Goal: Information Seeking & Learning: Find specific fact

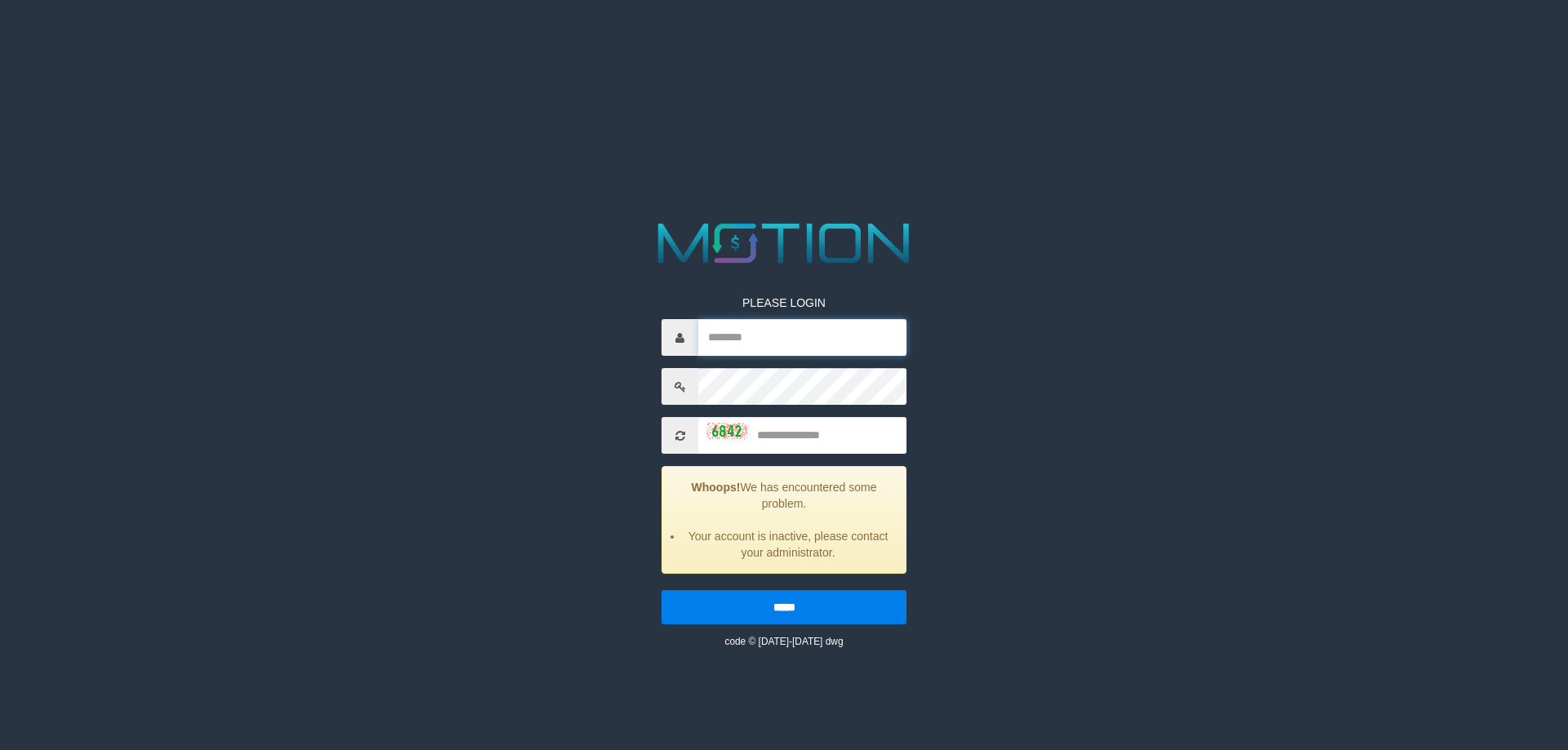
click at [774, 344] on input "text" at bounding box center [802, 338] width 208 height 37
type input "**********"
type input "****"
click at [661, 590] on input "*****" at bounding box center [784, 607] width 245 height 34
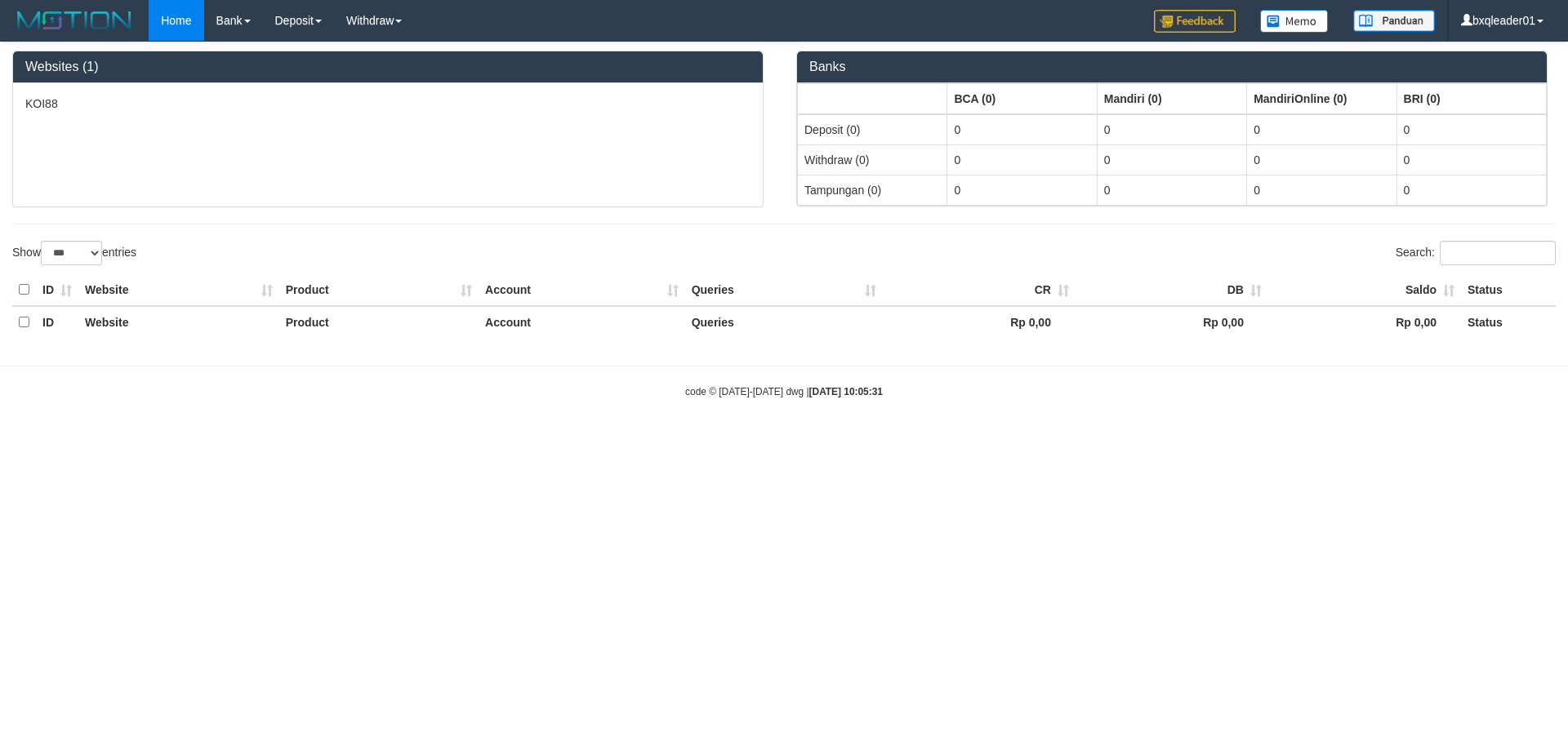
select select "***"
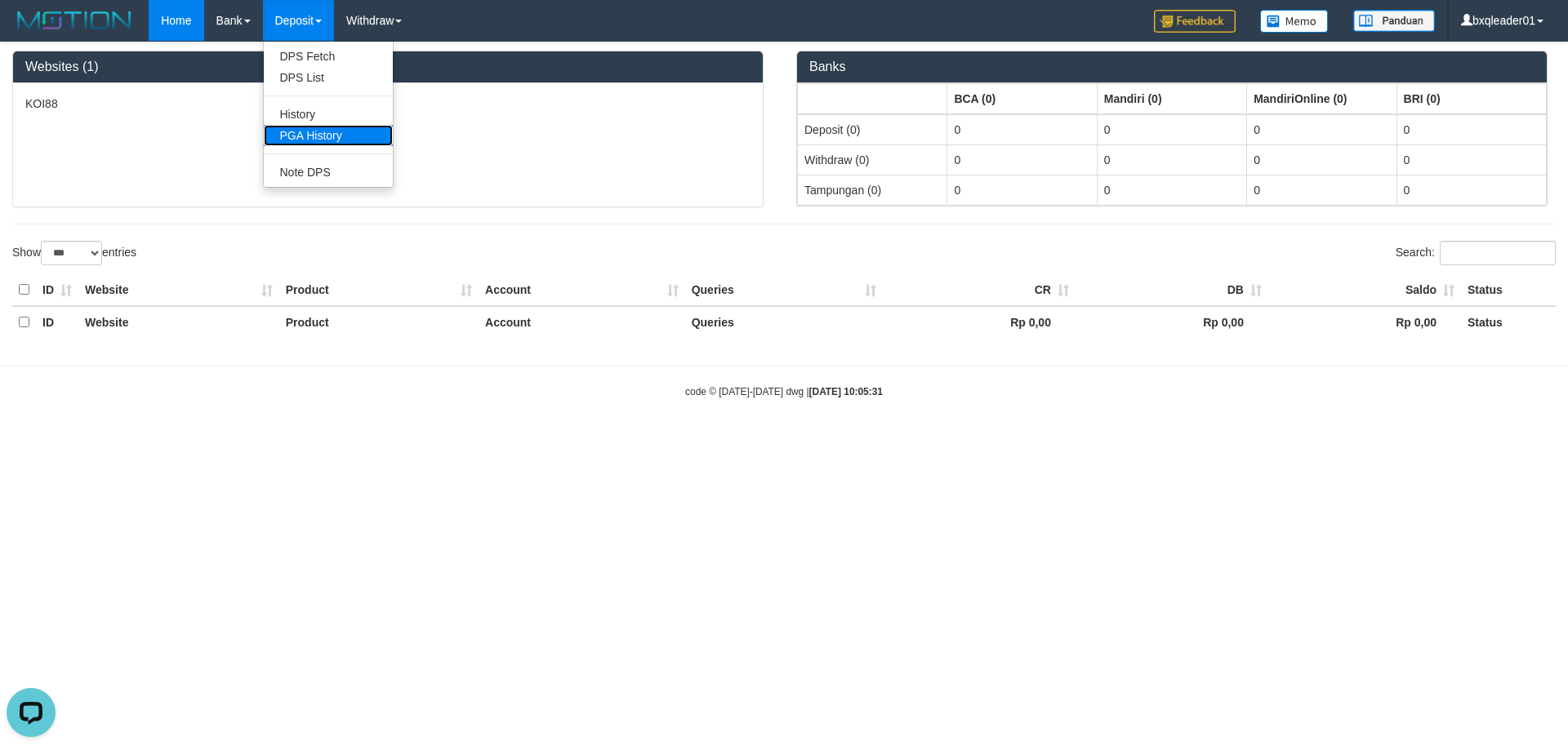
click at [317, 133] on link "PGA History" at bounding box center [327, 135] width 129 height 21
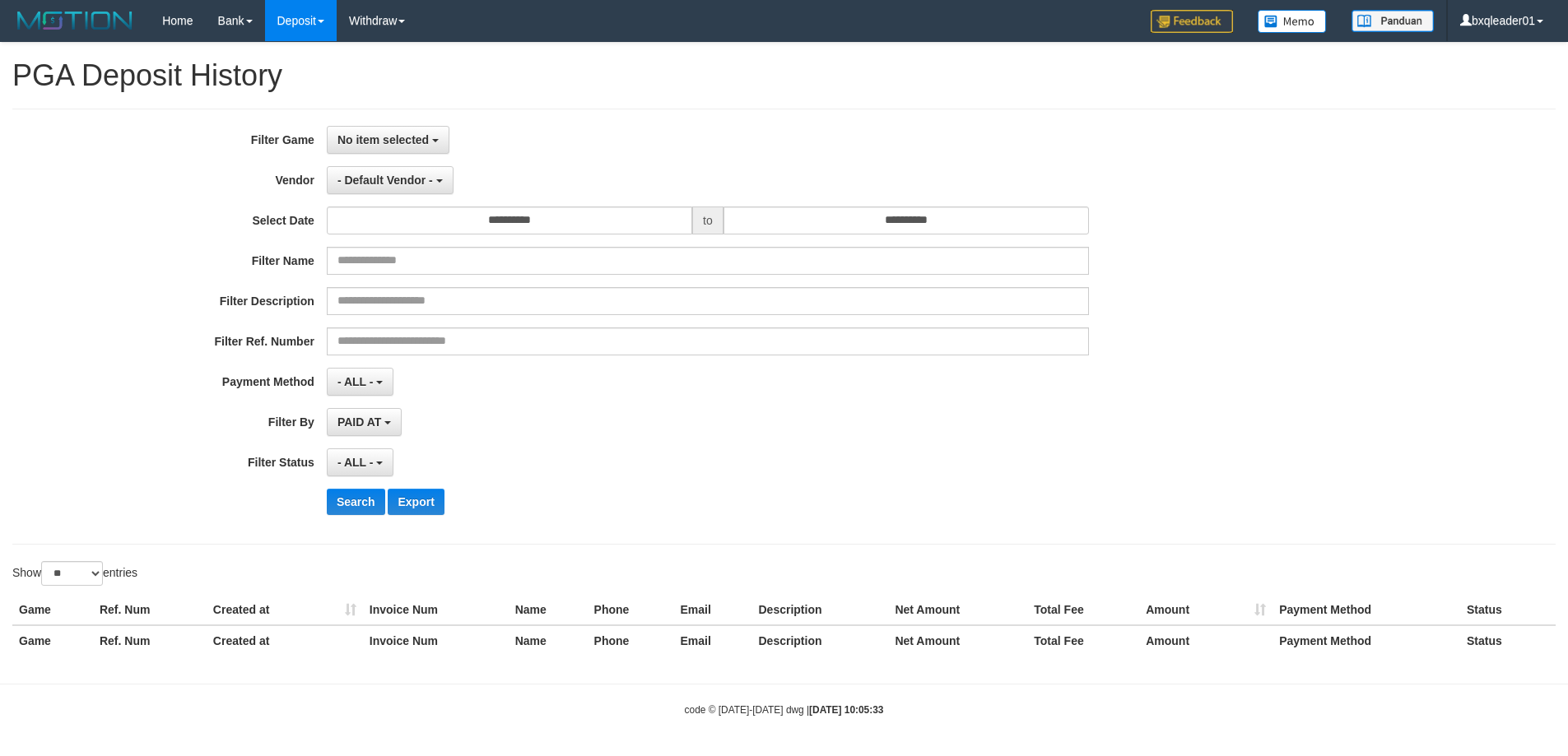
select select
select select "**"
drag, startPoint x: 392, startPoint y: 137, endPoint x: 390, endPoint y: 175, distance: 38.1
click at [392, 137] on span "No item selected" at bounding box center [383, 140] width 91 height 13
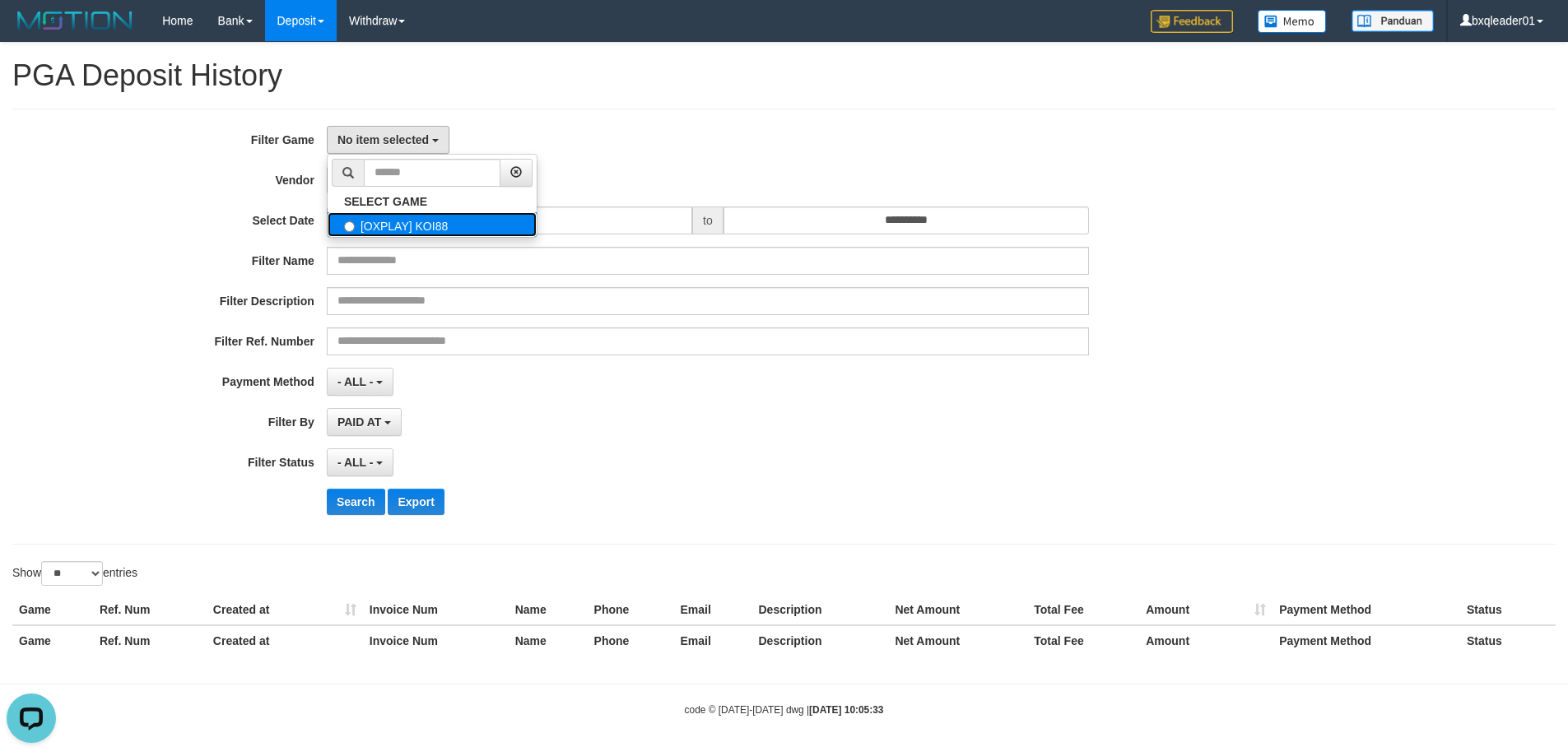
click at [381, 229] on label "[OXPLAY] KOI88" at bounding box center [432, 225] width 209 height 24
select select "****"
click at [432, 184] on span "- Default Vendor -" at bounding box center [385, 180] width 95 height 13
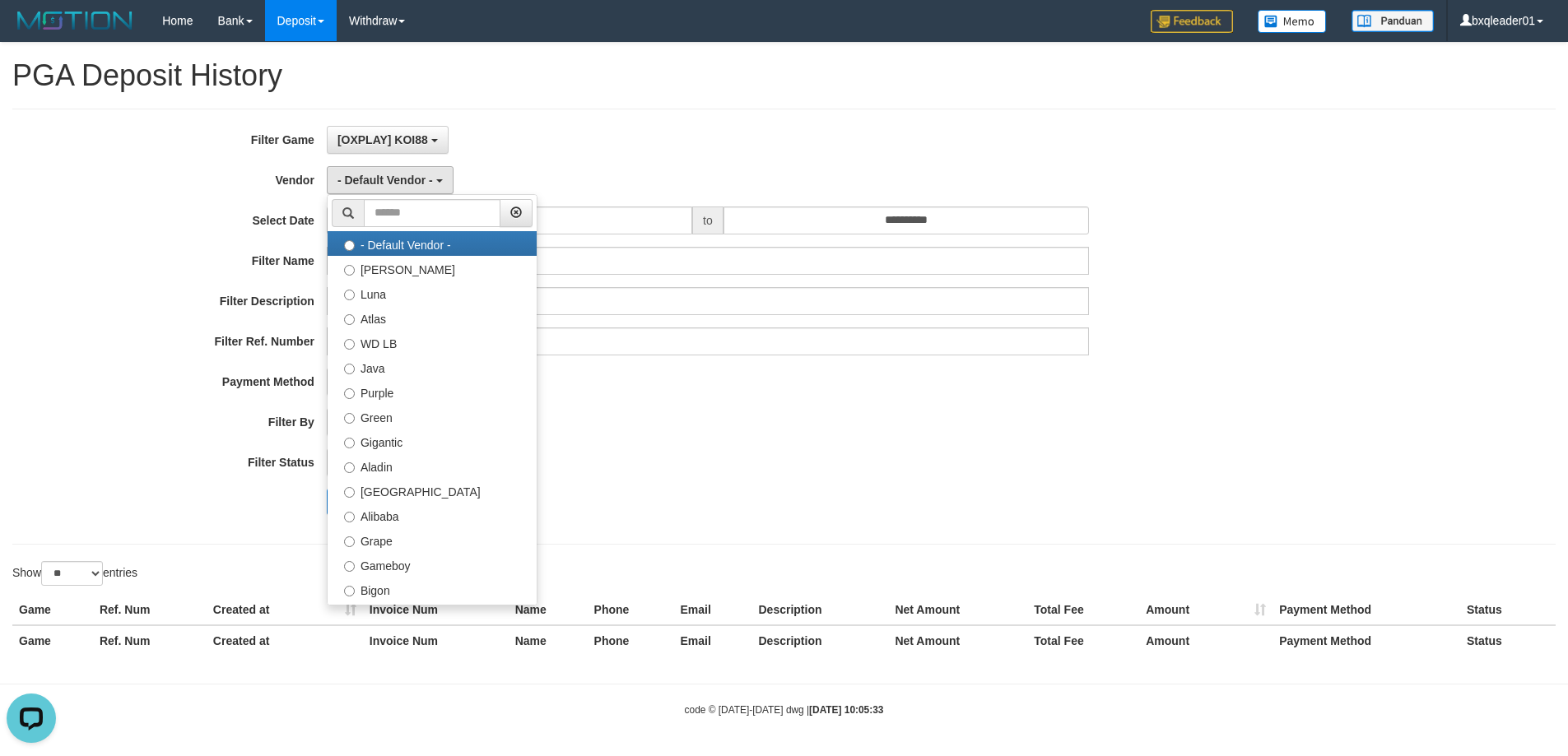
drag, startPoint x: 672, startPoint y: 178, endPoint x: 659, endPoint y: 193, distance: 19.8
click at [669, 181] on div "- Default Vendor - - Default Vendor - Lucy Luna Atlas WD LB Java Purple Green G…" at bounding box center [707, 180] width 762 height 28
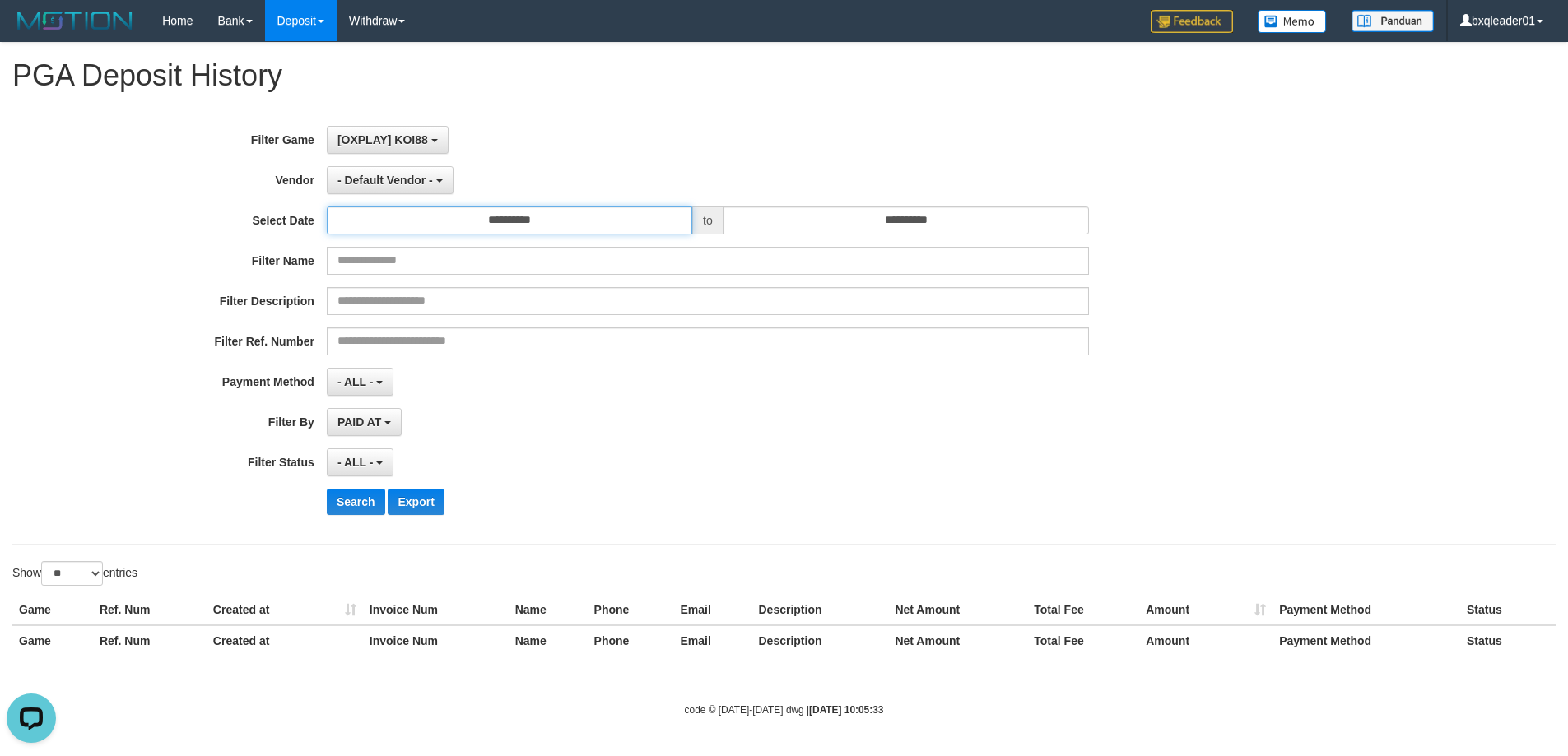
click at [625, 225] on input "**********" at bounding box center [509, 221] width 365 height 28
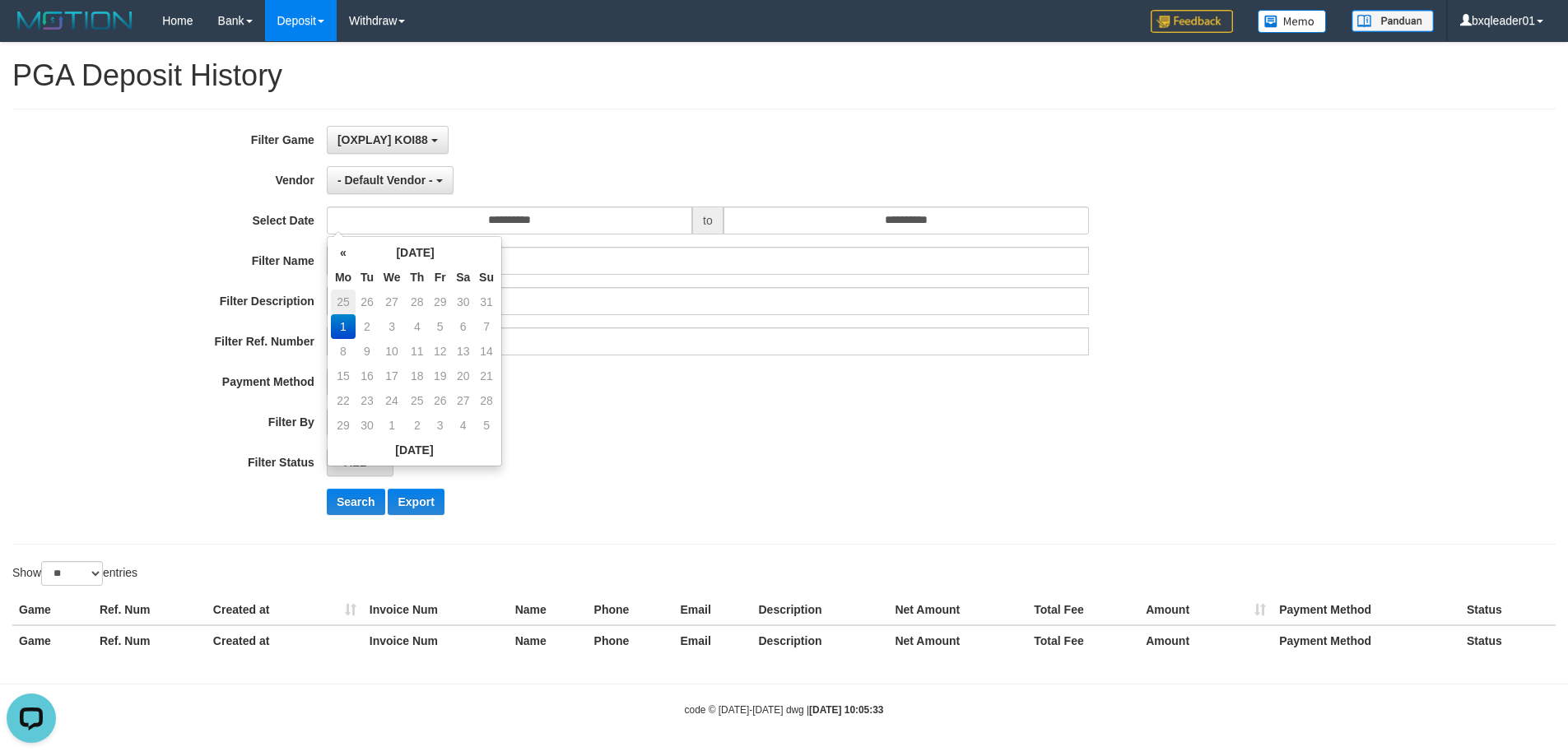
click at [345, 302] on td "25" at bounding box center [343, 302] width 24 height 24
type input "**********"
click at [899, 193] on div "- Default Vendor - - Default Vendor - Lucy Luna Atlas WD LB Java Purple Green G…" at bounding box center [707, 180] width 762 height 28
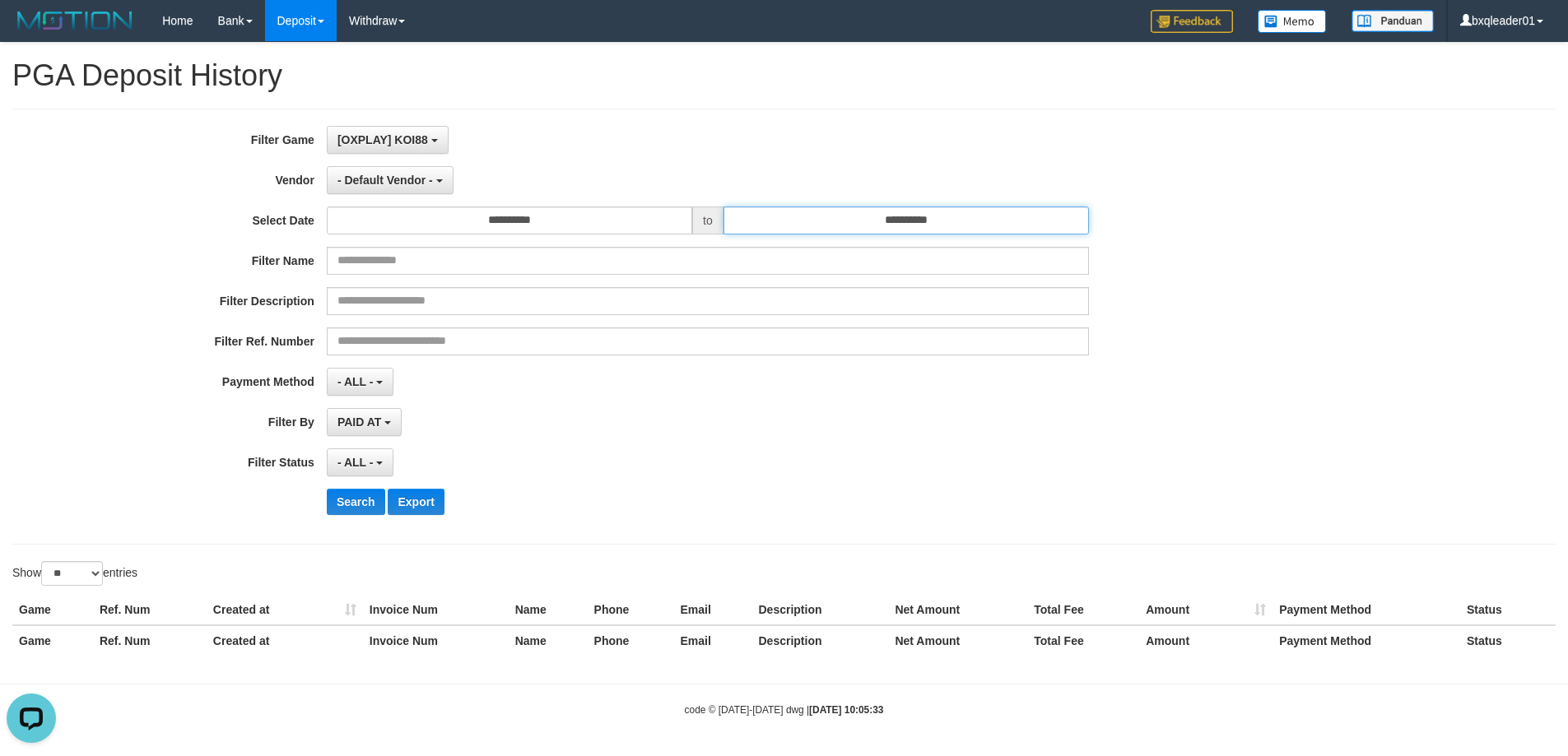
click at [915, 219] on input "**********" at bounding box center [906, 221] width 365 height 28
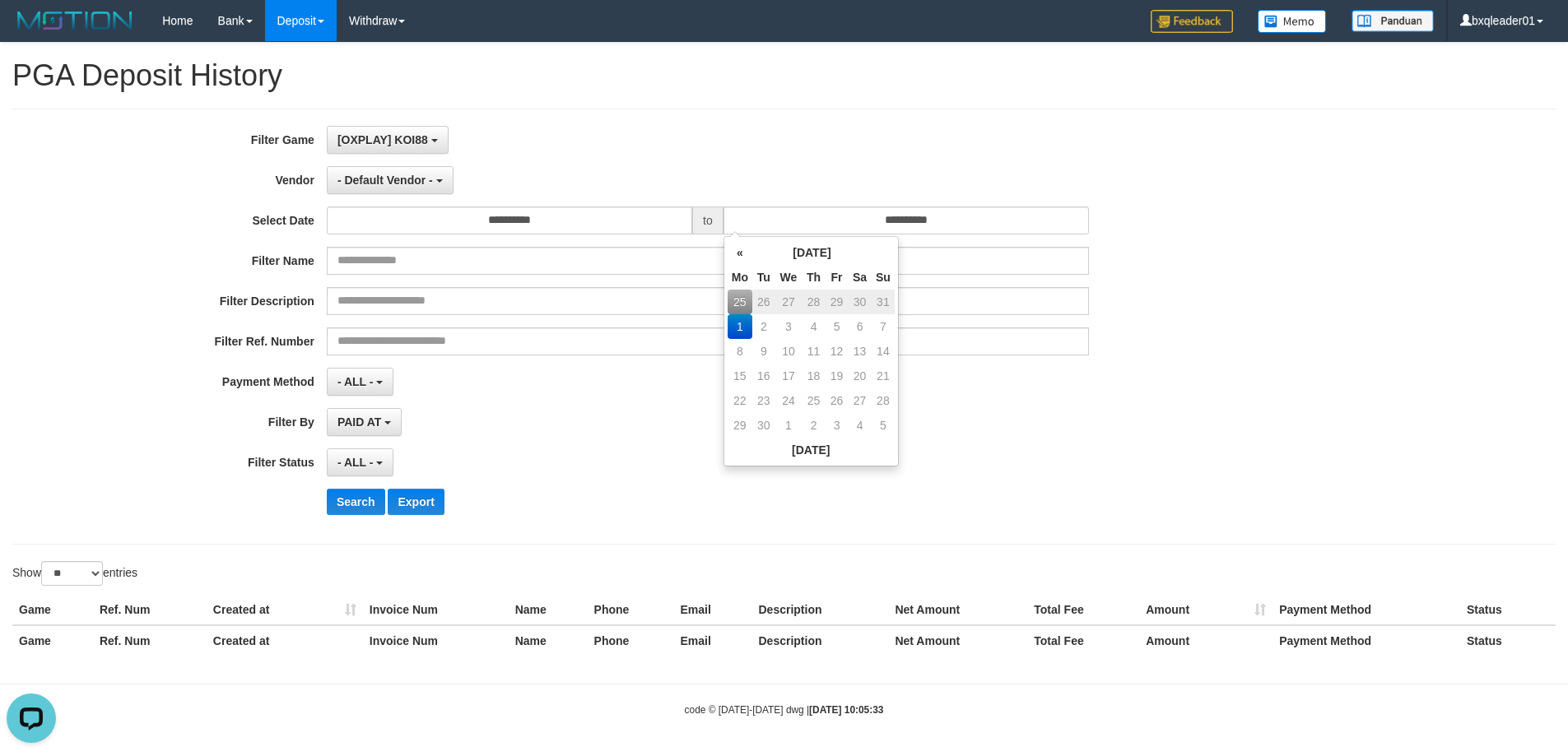
click at [887, 307] on td "31" at bounding box center [883, 302] width 23 height 24
type input "**********"
click at [1098, 384] on div "**********" at bounding box center [653, 382] width 1307 height 28
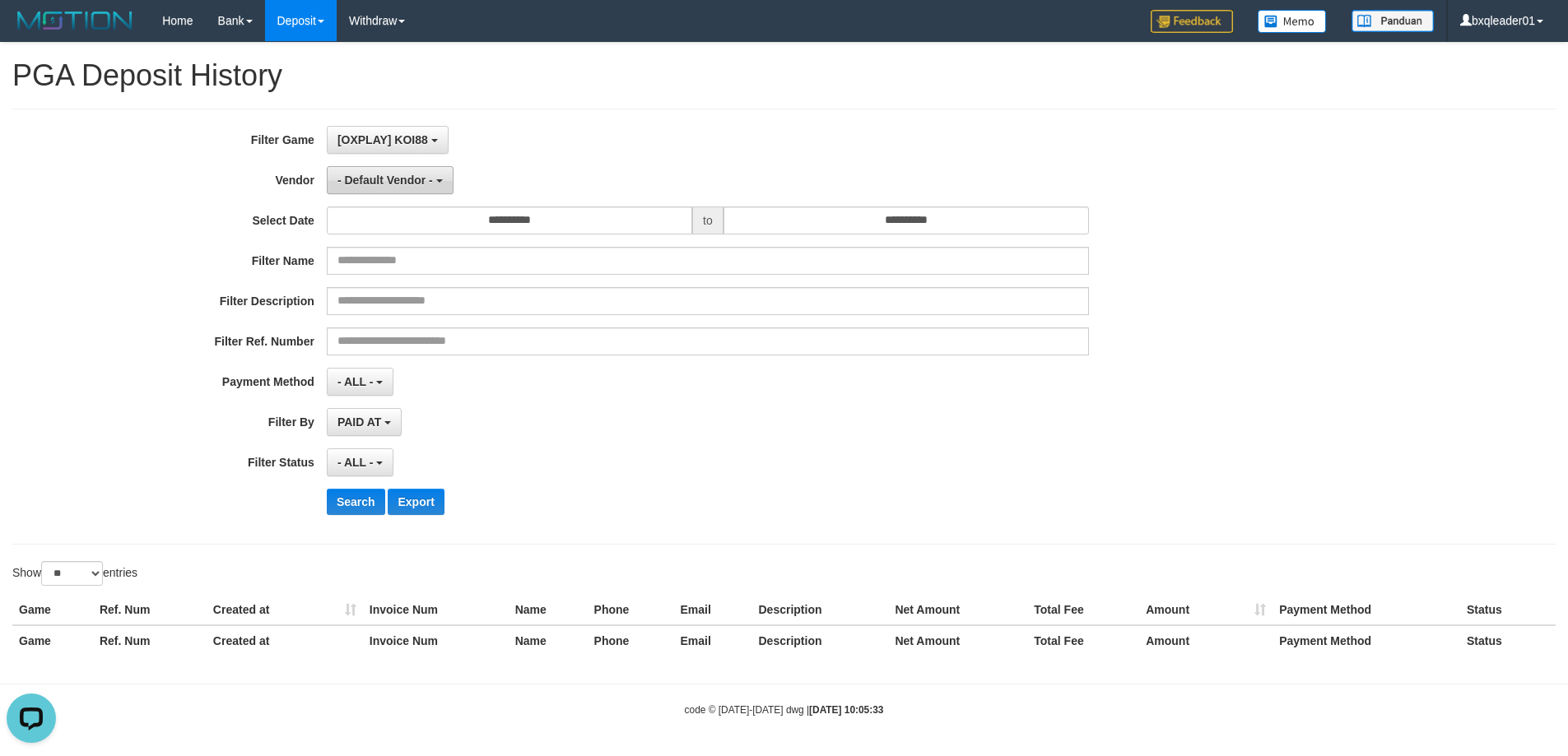
click at [399, 182] on span "- Default Vendor -" at bounding box center [385, 180] width 95 height 13
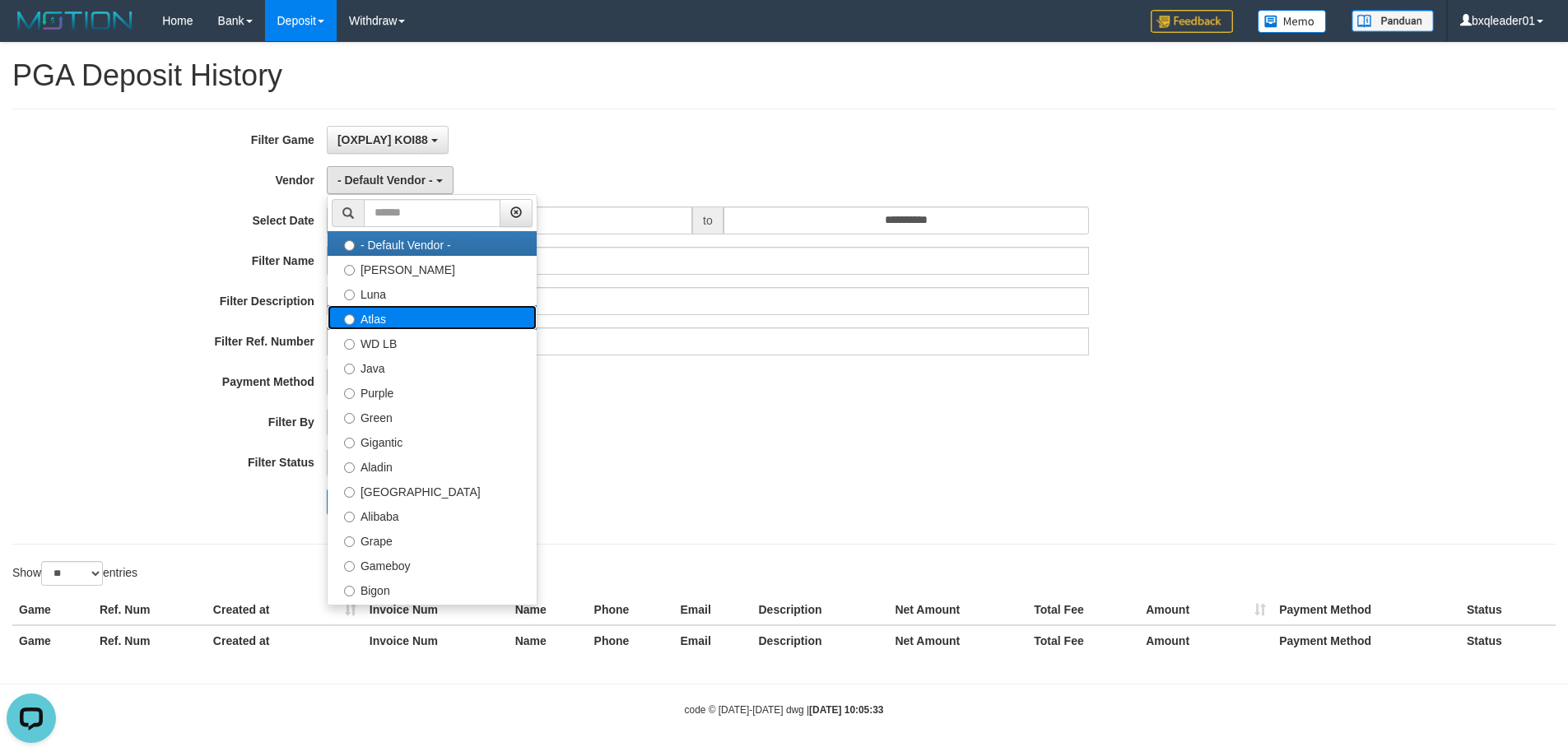
click at [412, 318] on label "Atlas" at bounding box center [432, 318] width 209 height 24
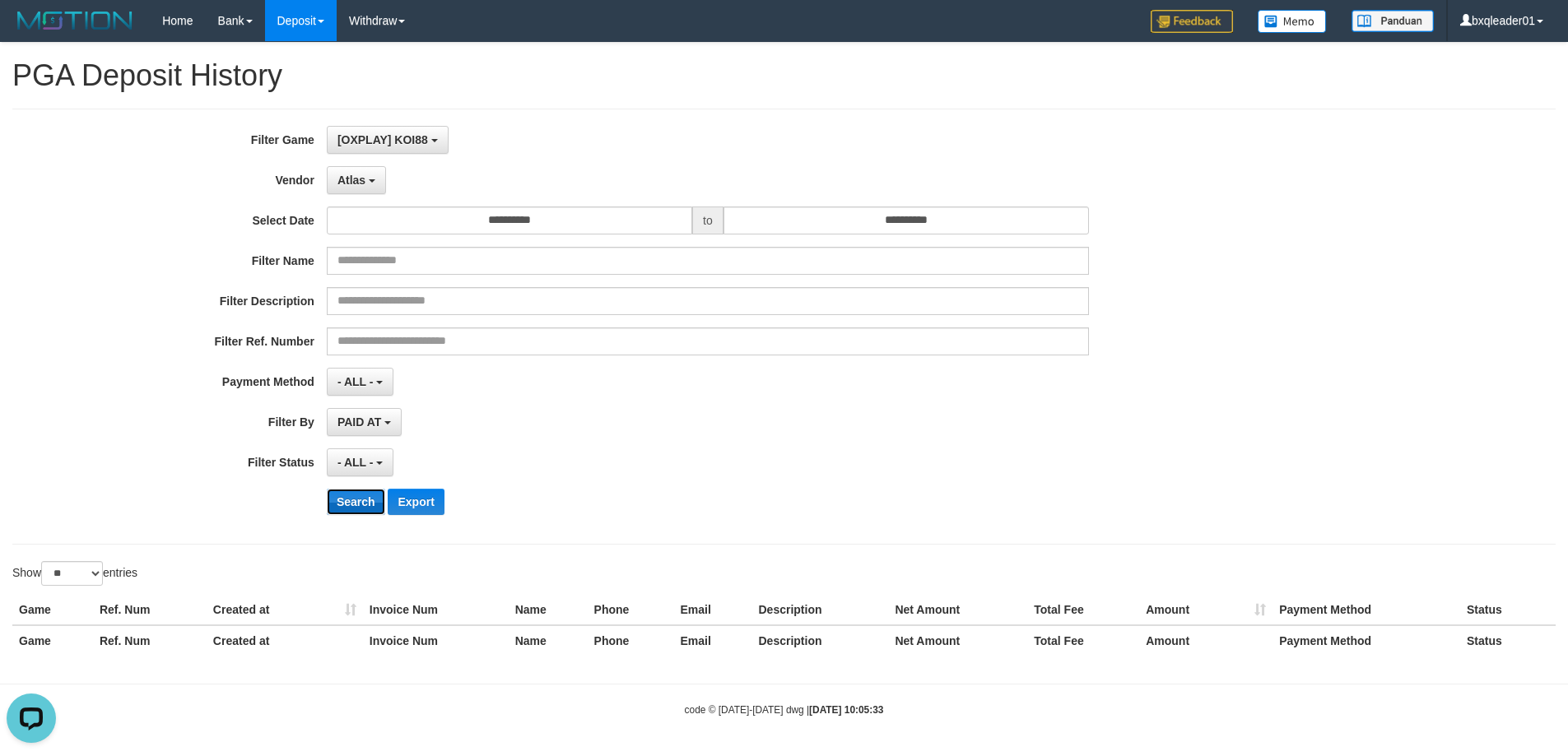
click at [362, 493] on button "Search" at bounding box center [355, 502] width 59 height 26
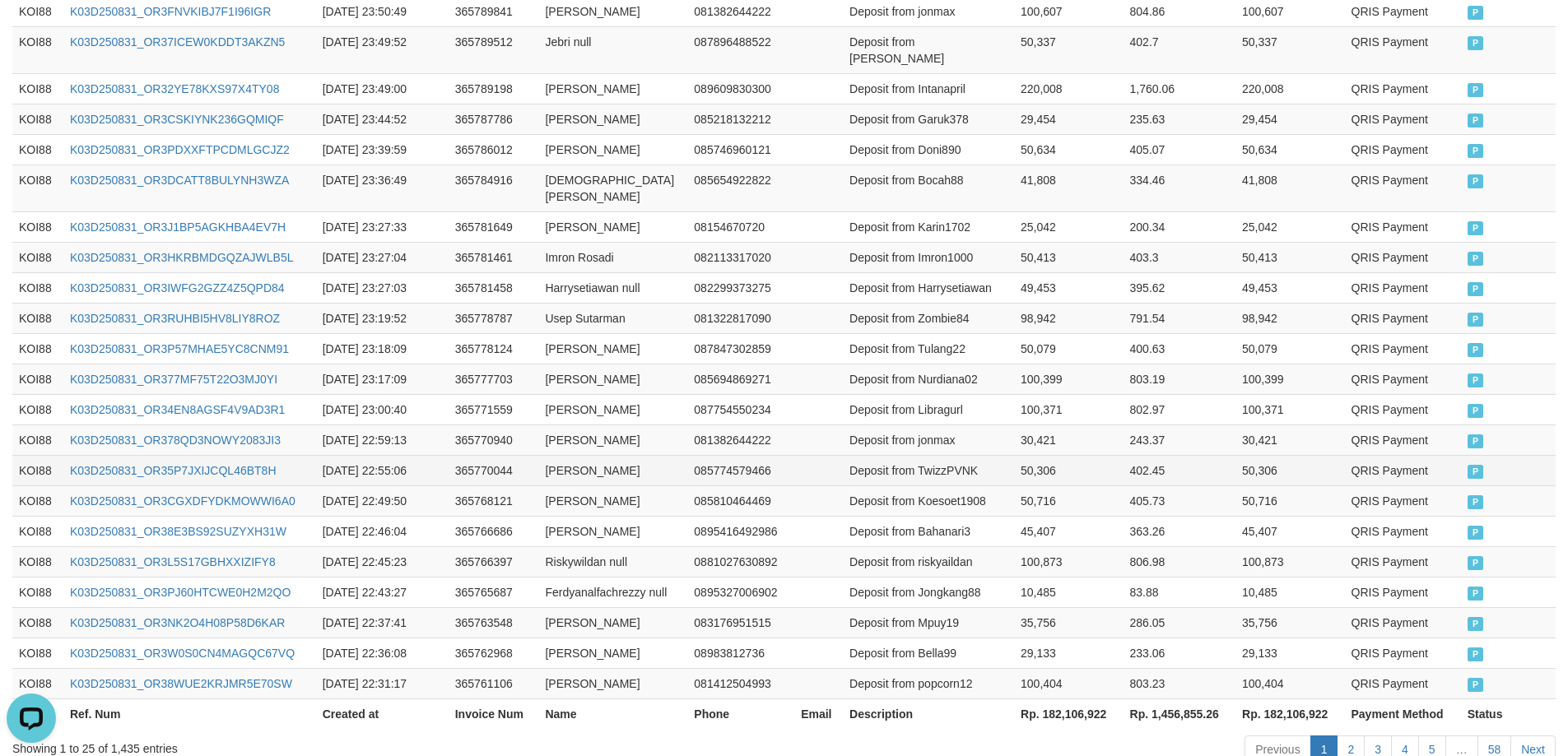
scroll to position [792, 0]
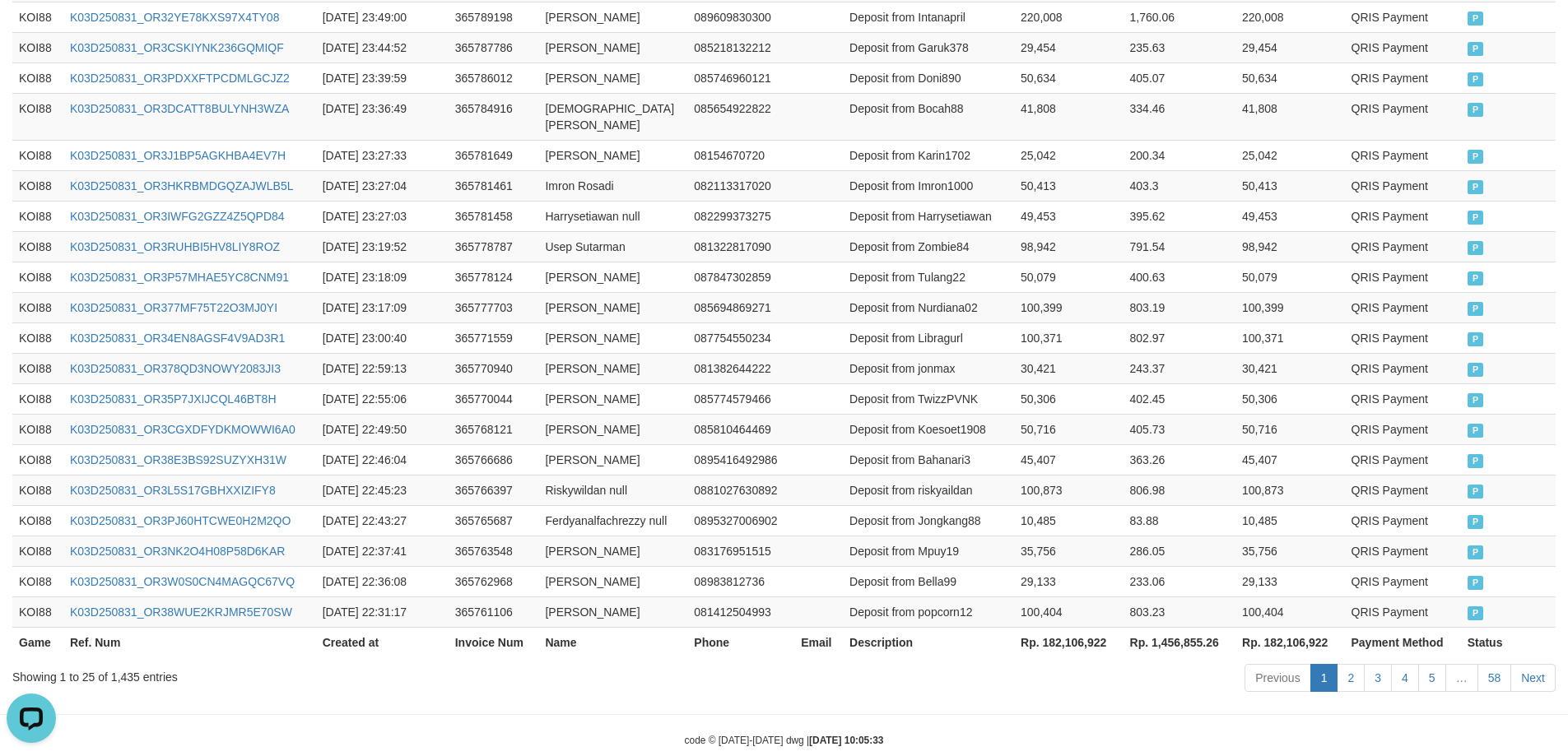
click at [1070, 627] on th "Rp. 182,106,922" at bounding box center [1068, 642] width 109 height 31
copy th "182,106,922"
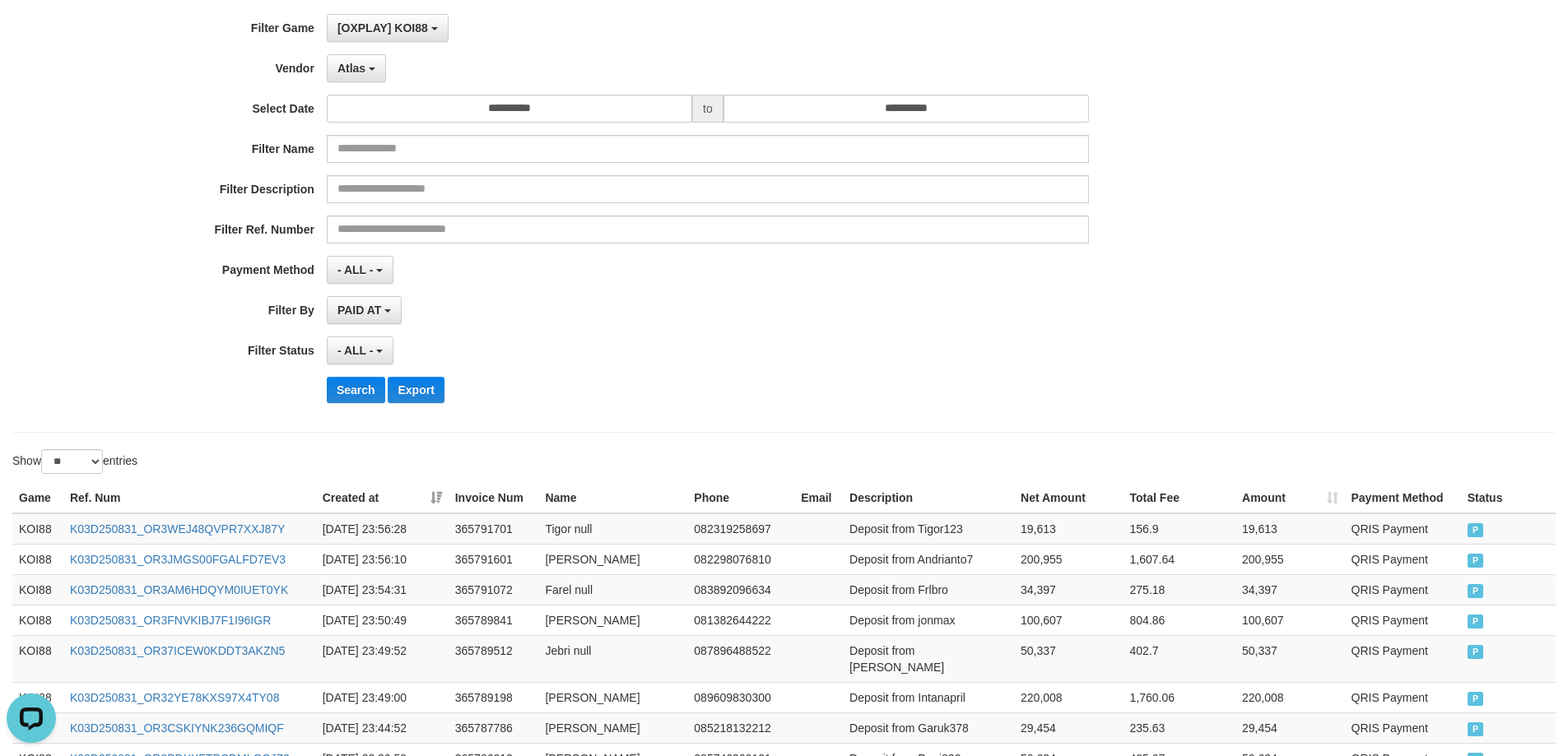
scroll to position [52, 0]
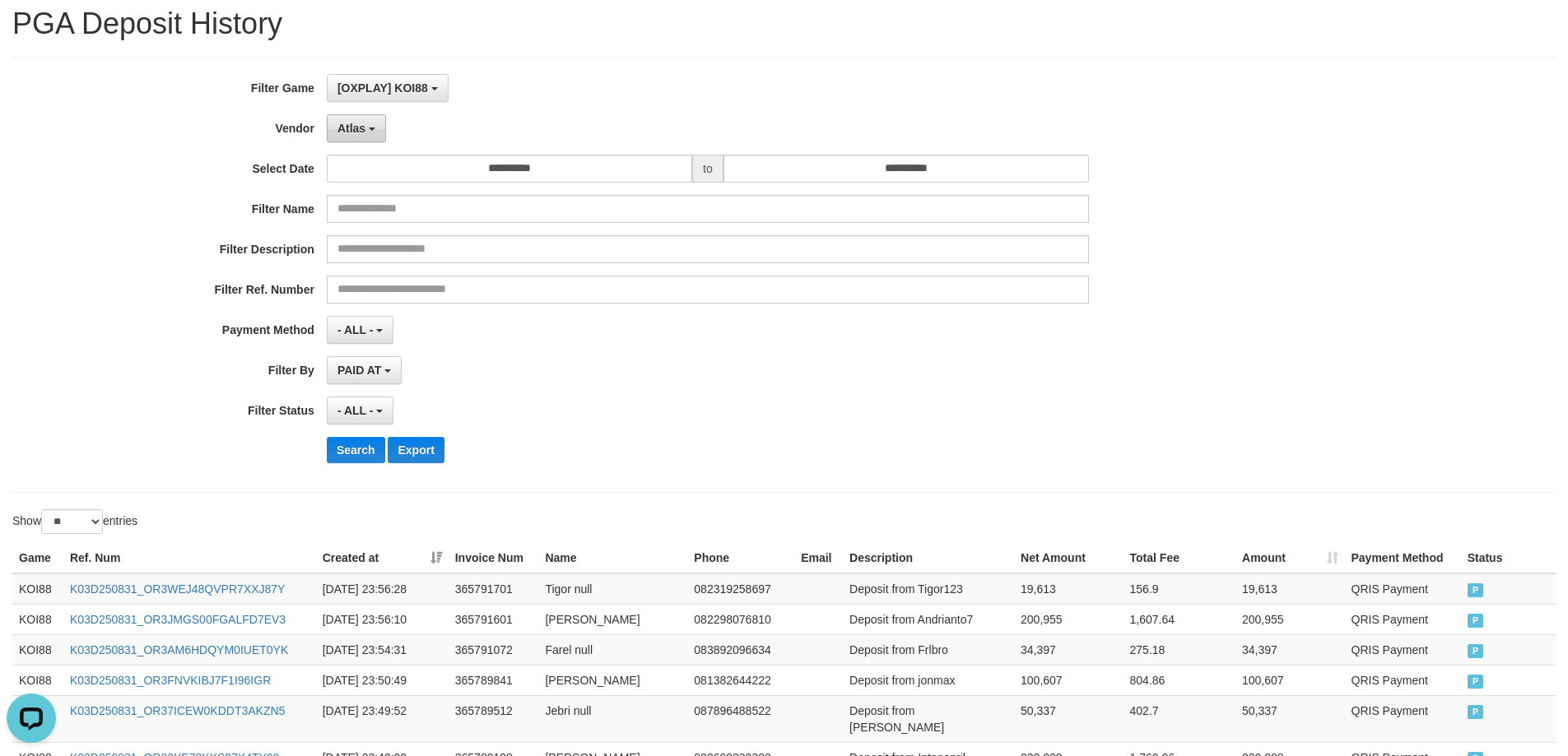
click at [369, 126] on button "Atlas" at bounding box center [356, 129] width 60 height 28
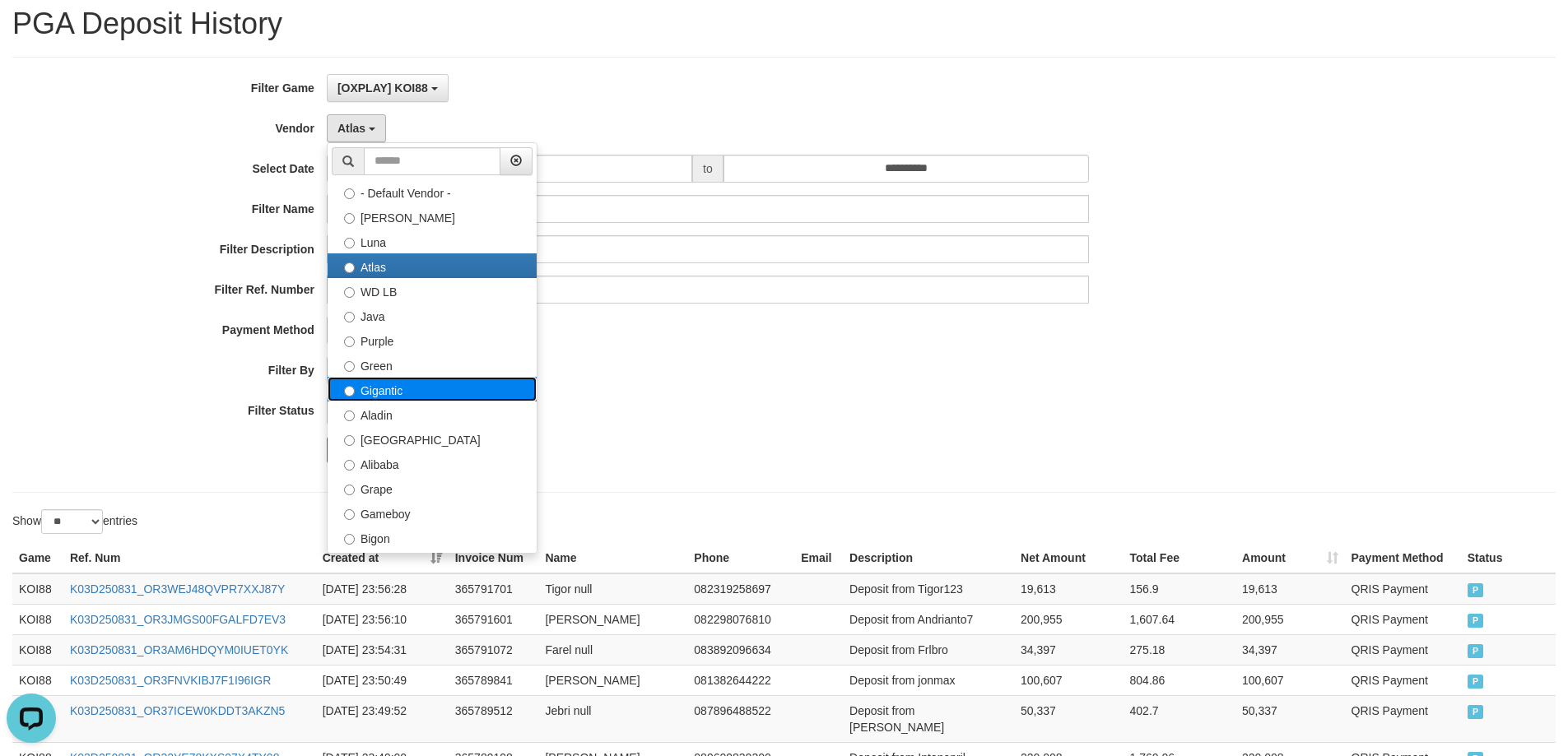
click at [401, 390] on label "Gigantic" at bounding box center [432, 389] width 209 height 24
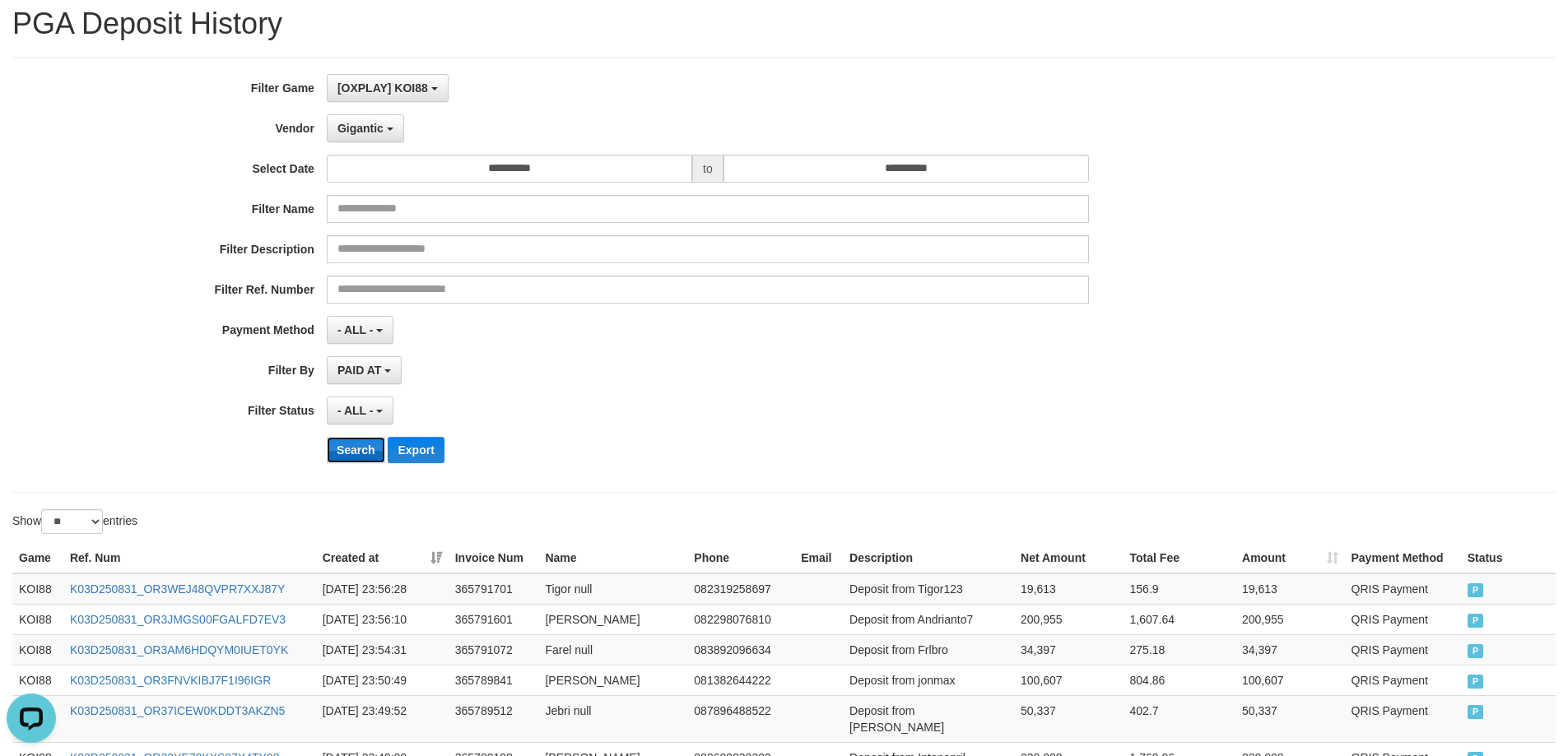
click at [359, 453] on button "Search" at bounding box center [355, 450] width 59 height 26
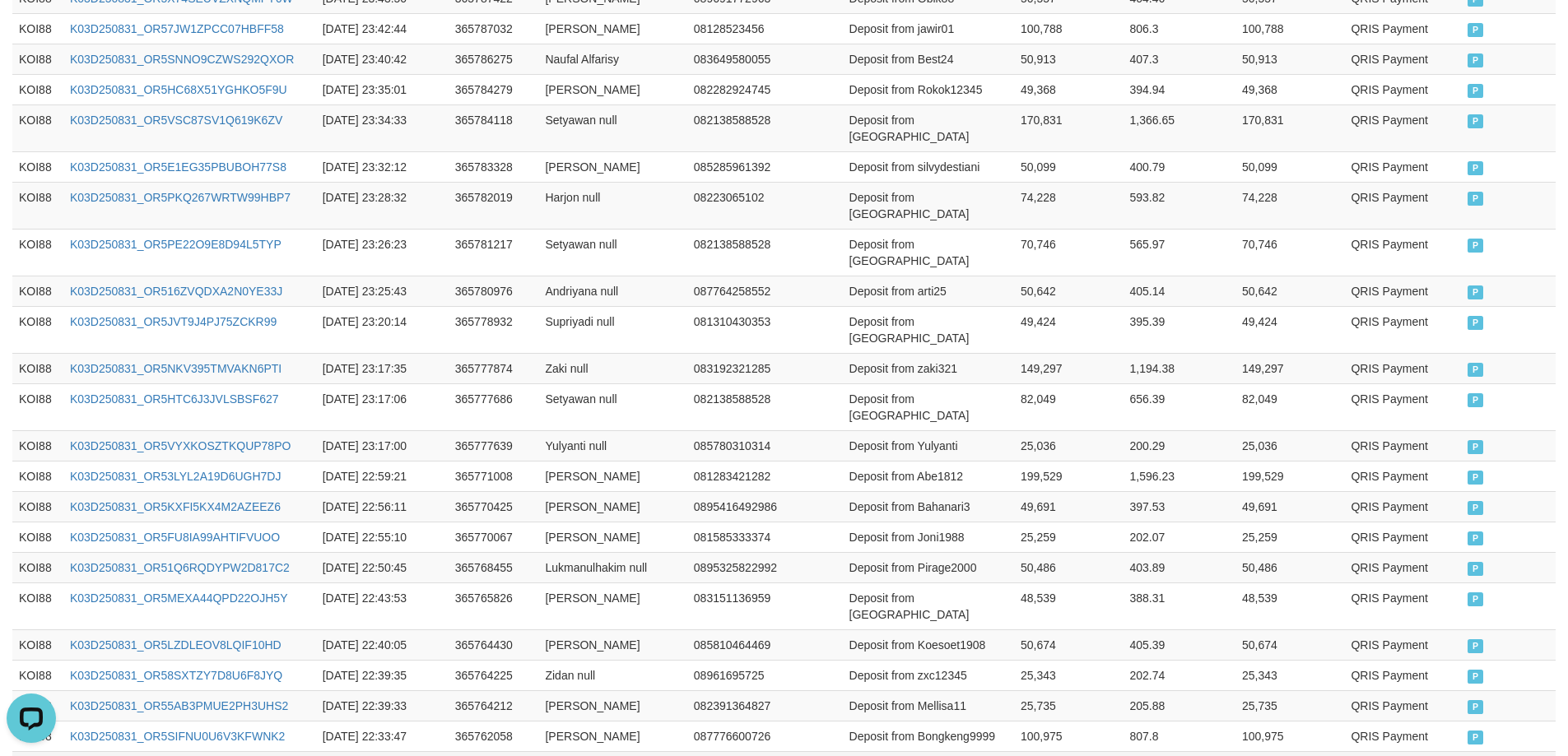
scroll to position [792, 0]
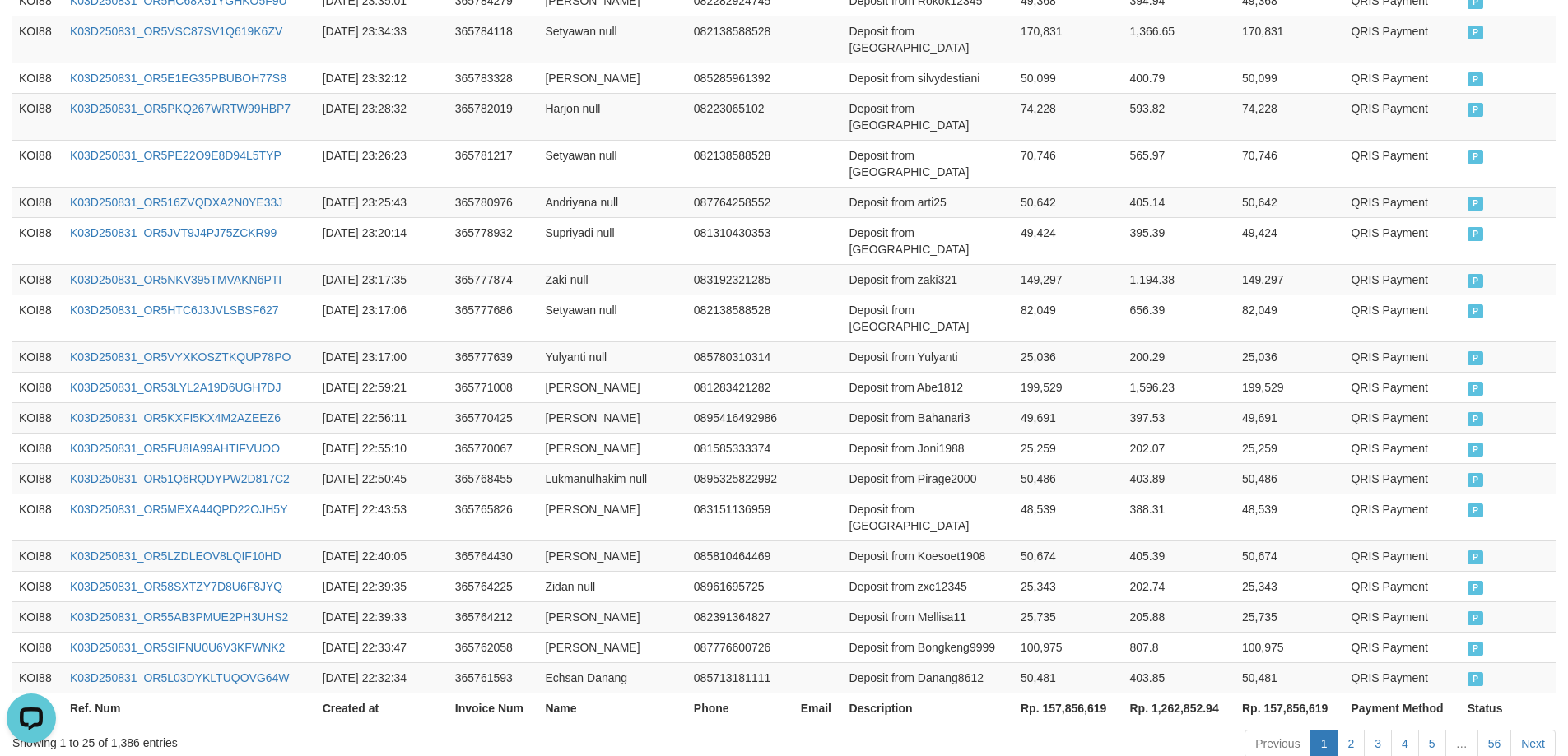
click at [1075, 693] on th "Rp. 157,856,619" at bounding box center [1068, 708] width 109 height 31
copy th "157,856,619"
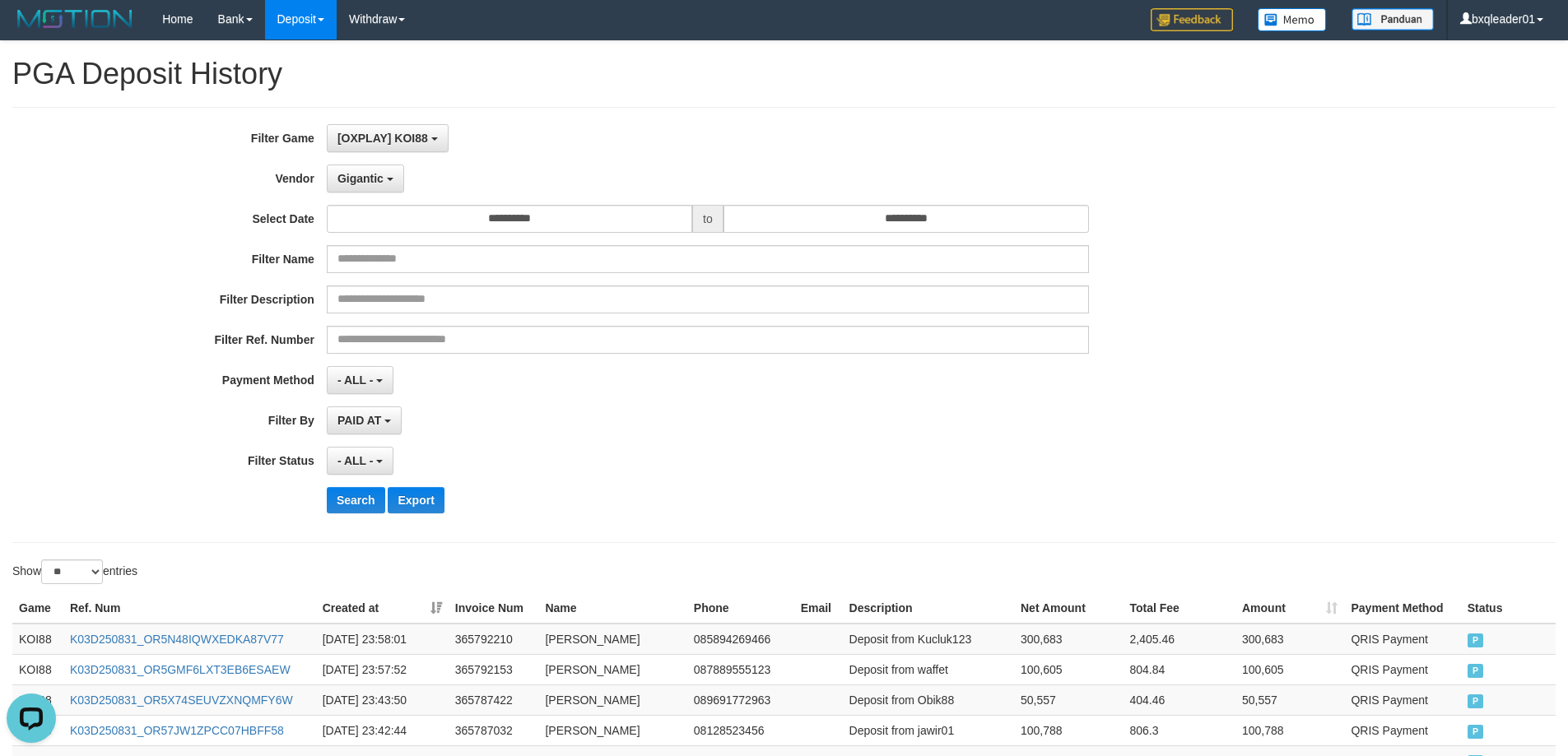
scroll to position [0, 0]
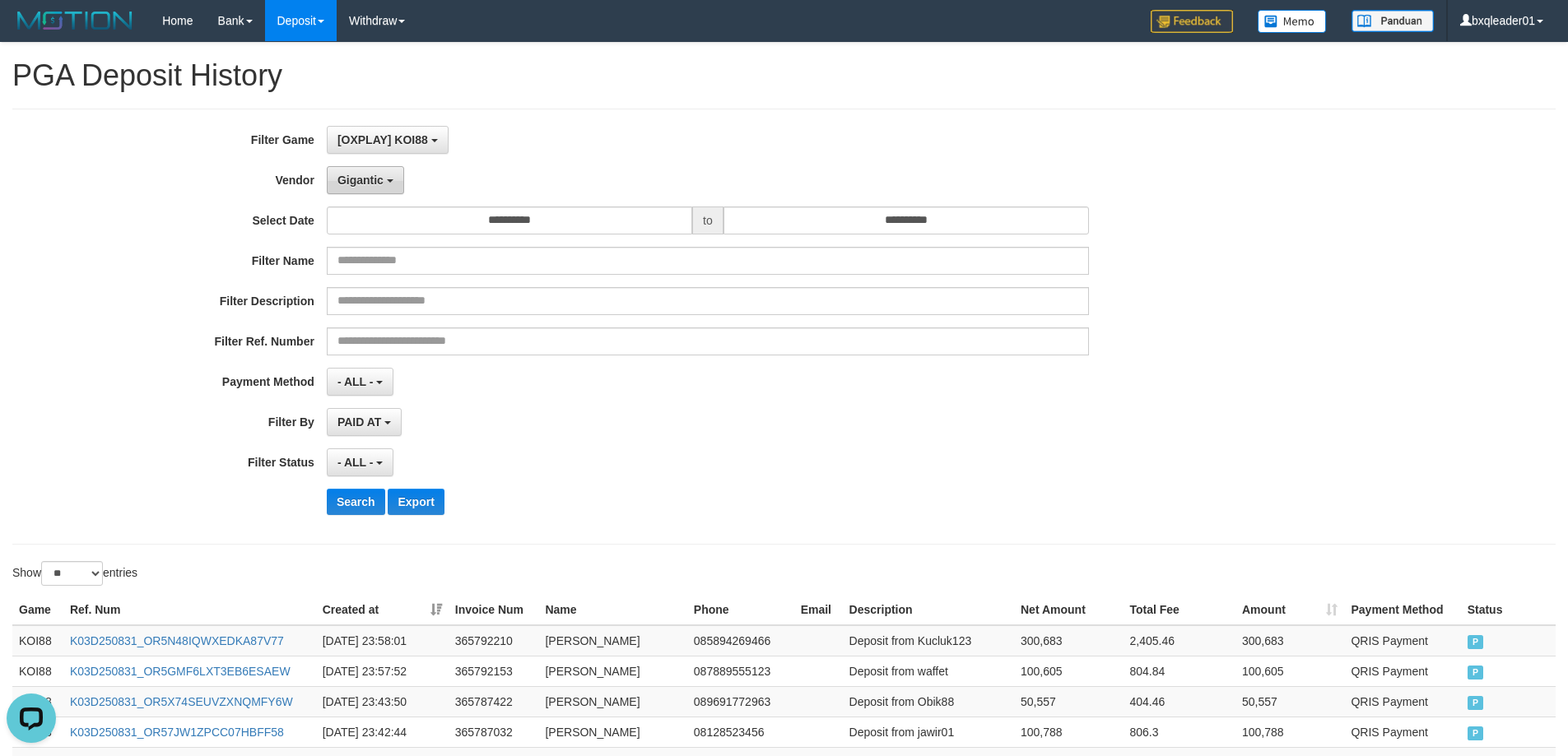
click at [376, 175] on span "Gigantic" at bounding box center [360, 180] width 46 height 13
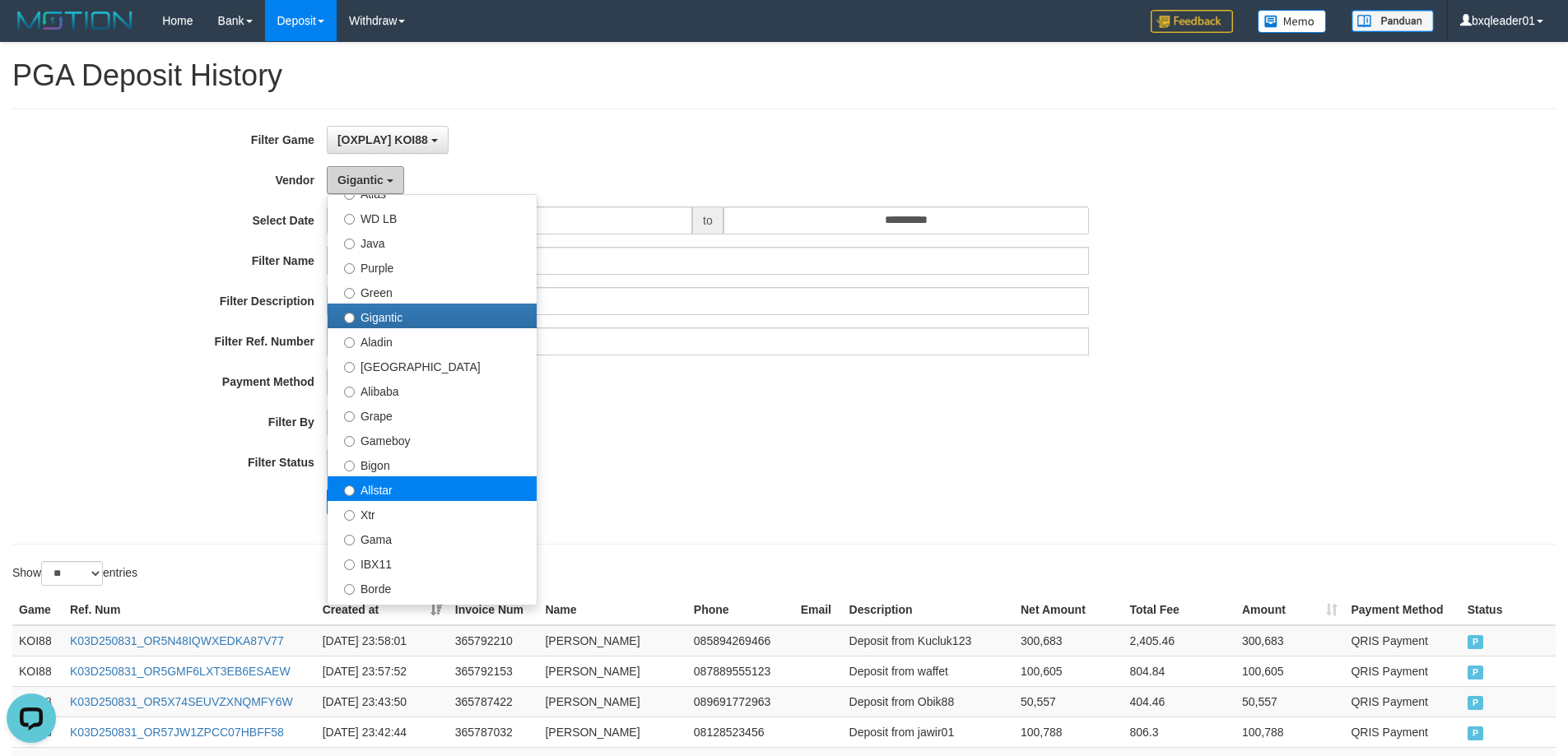
scroll to position [165, 0]
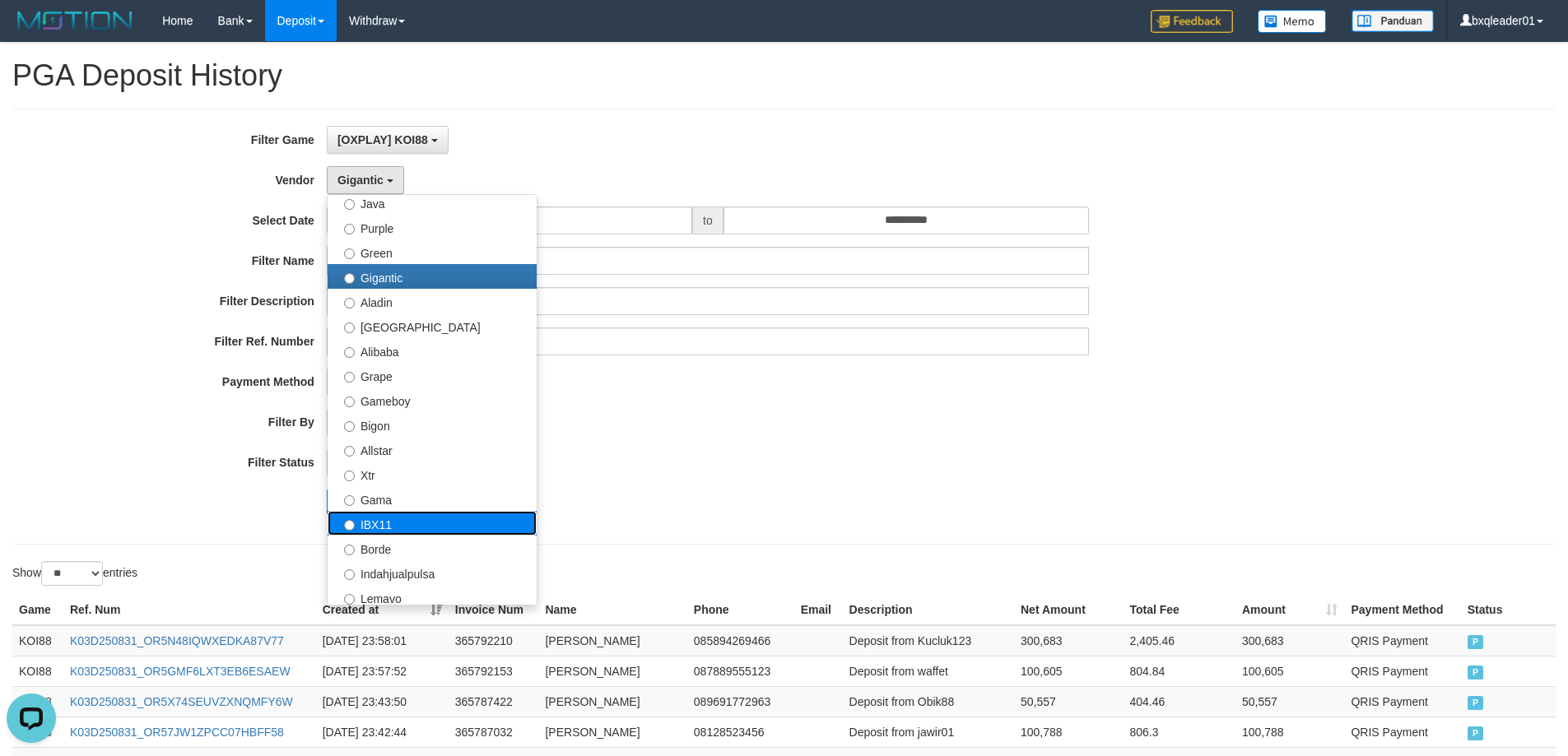
click at [424, 527] on label "IBX11" at bounding box center [432, 523] width 209 height 24
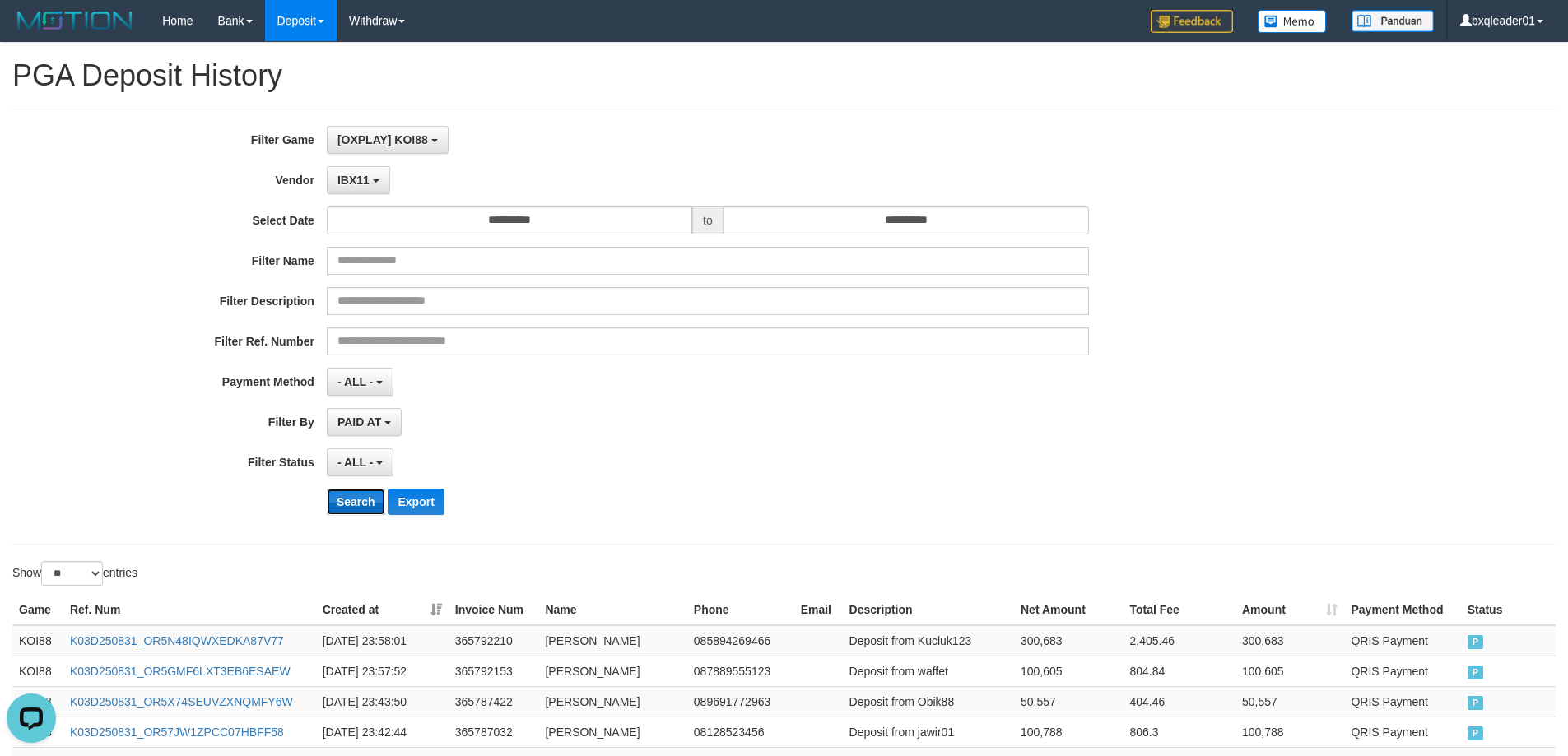
click at [362, 504] on button "Search" at bounding box center [355, 502] width 59 height 26
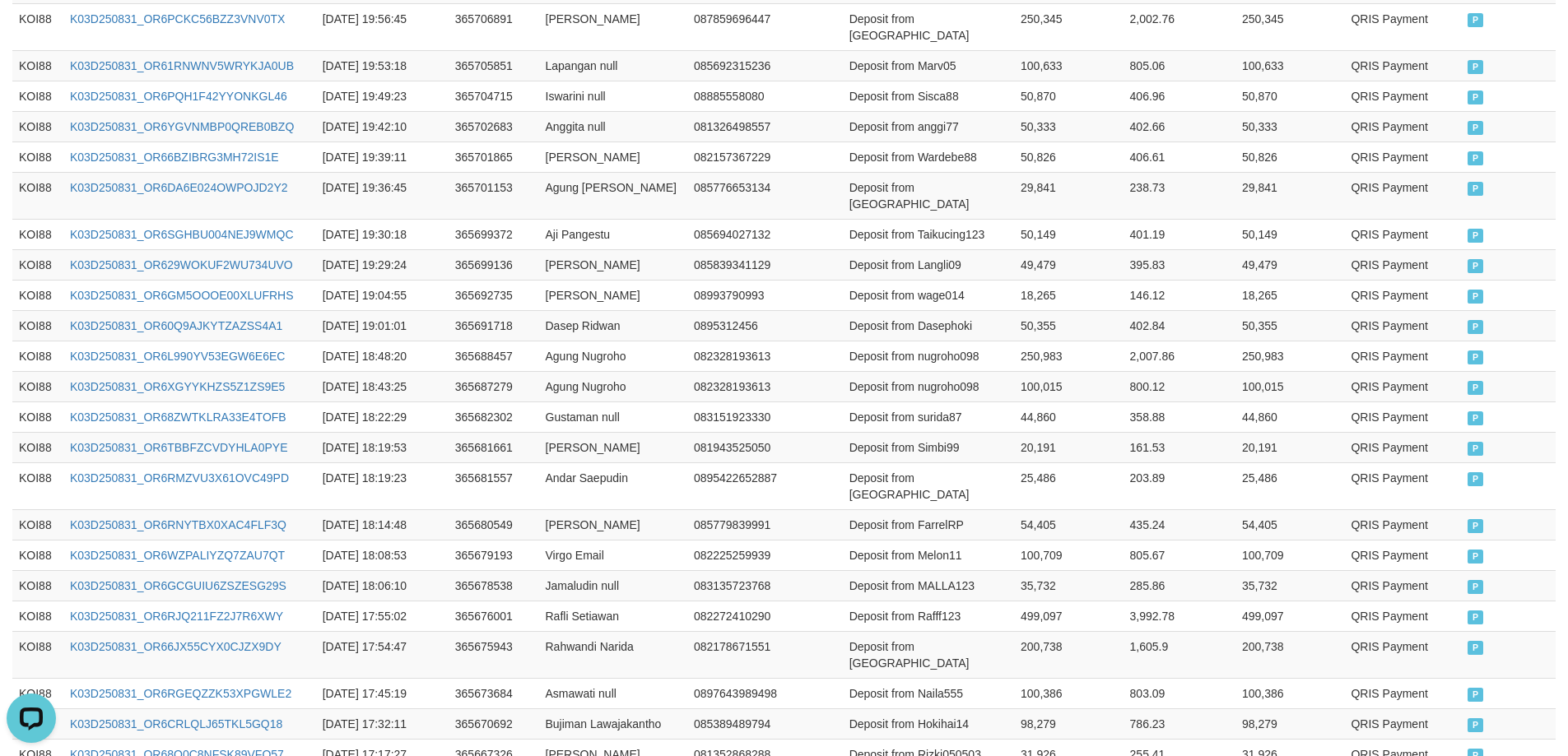
scroll to position [809, 0]
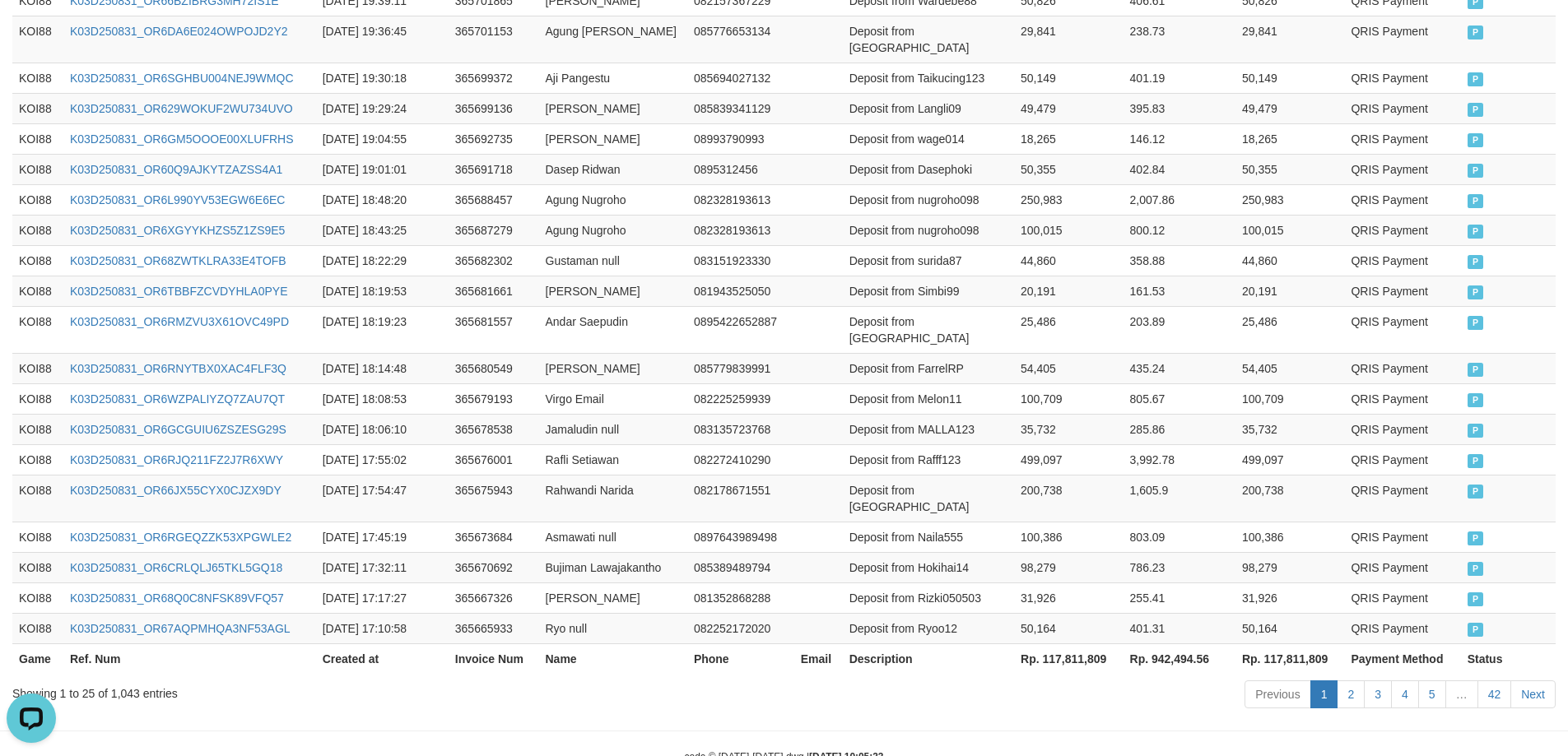
click at [1063, 643] on th "Rp. 117,811,809" at bounding box center [1068, 658] width 109 height 31
copy th "117,811,809"
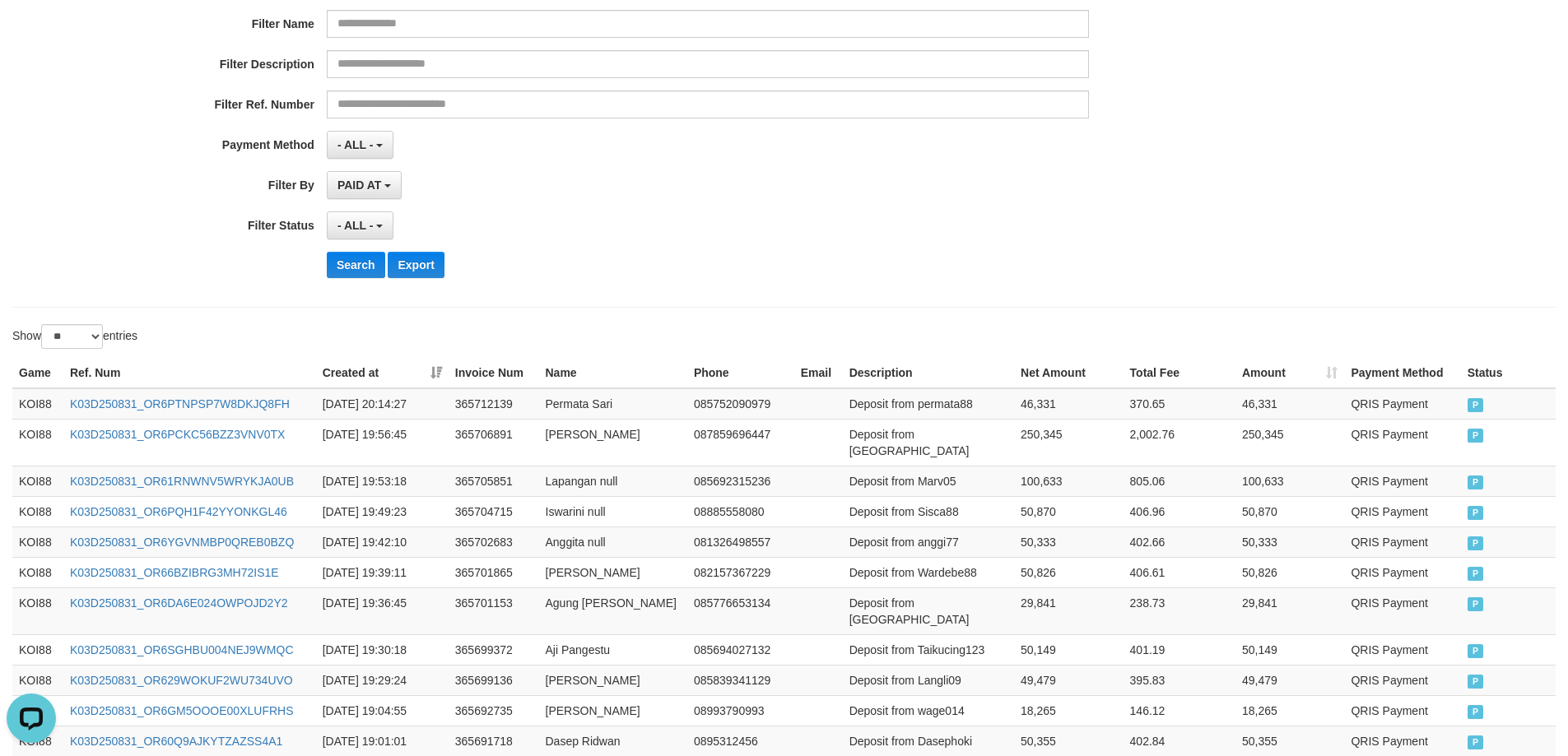
scroll to position [0, 0]
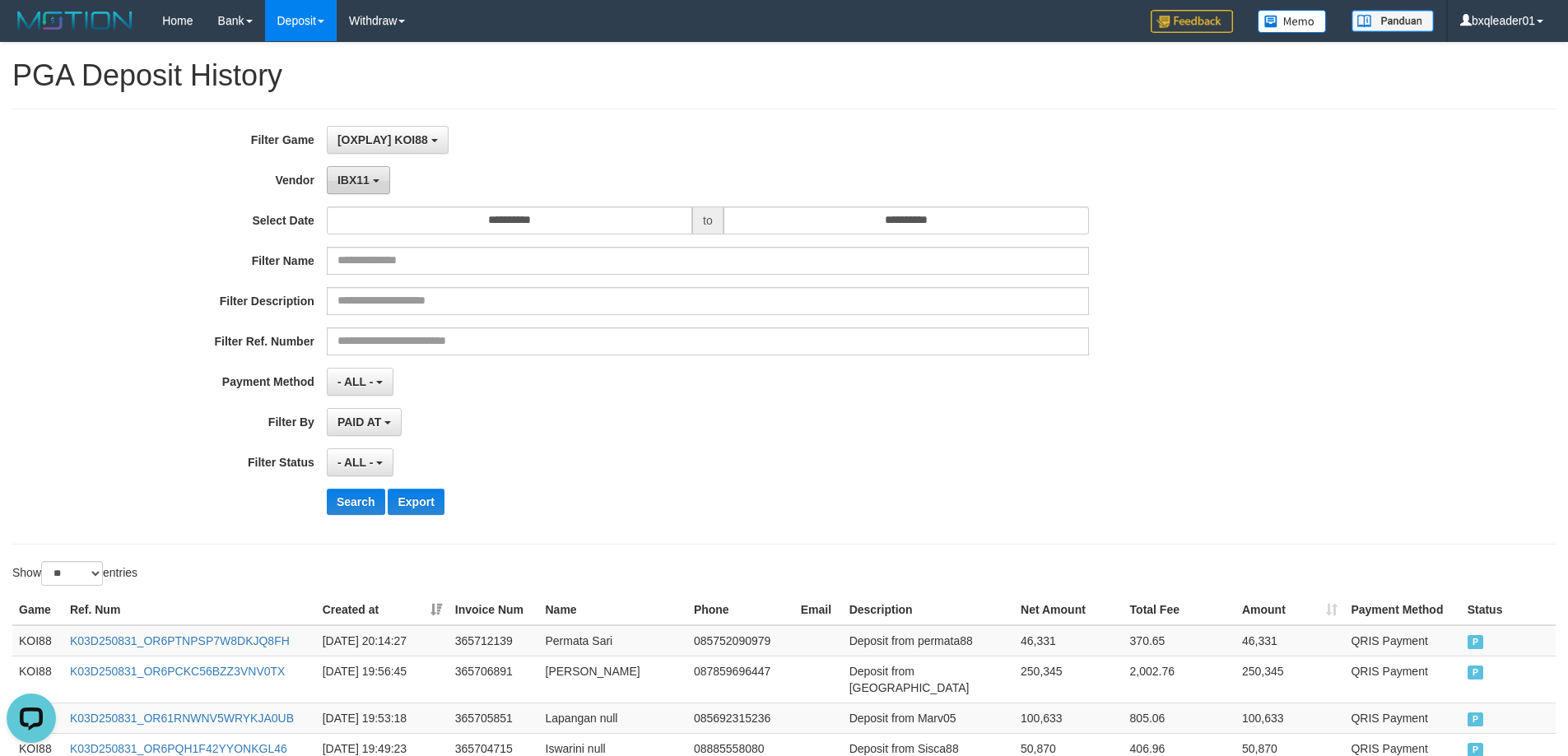
click at [375, 183] on b "button" at bounding box center [376, 181] width 7 height 4
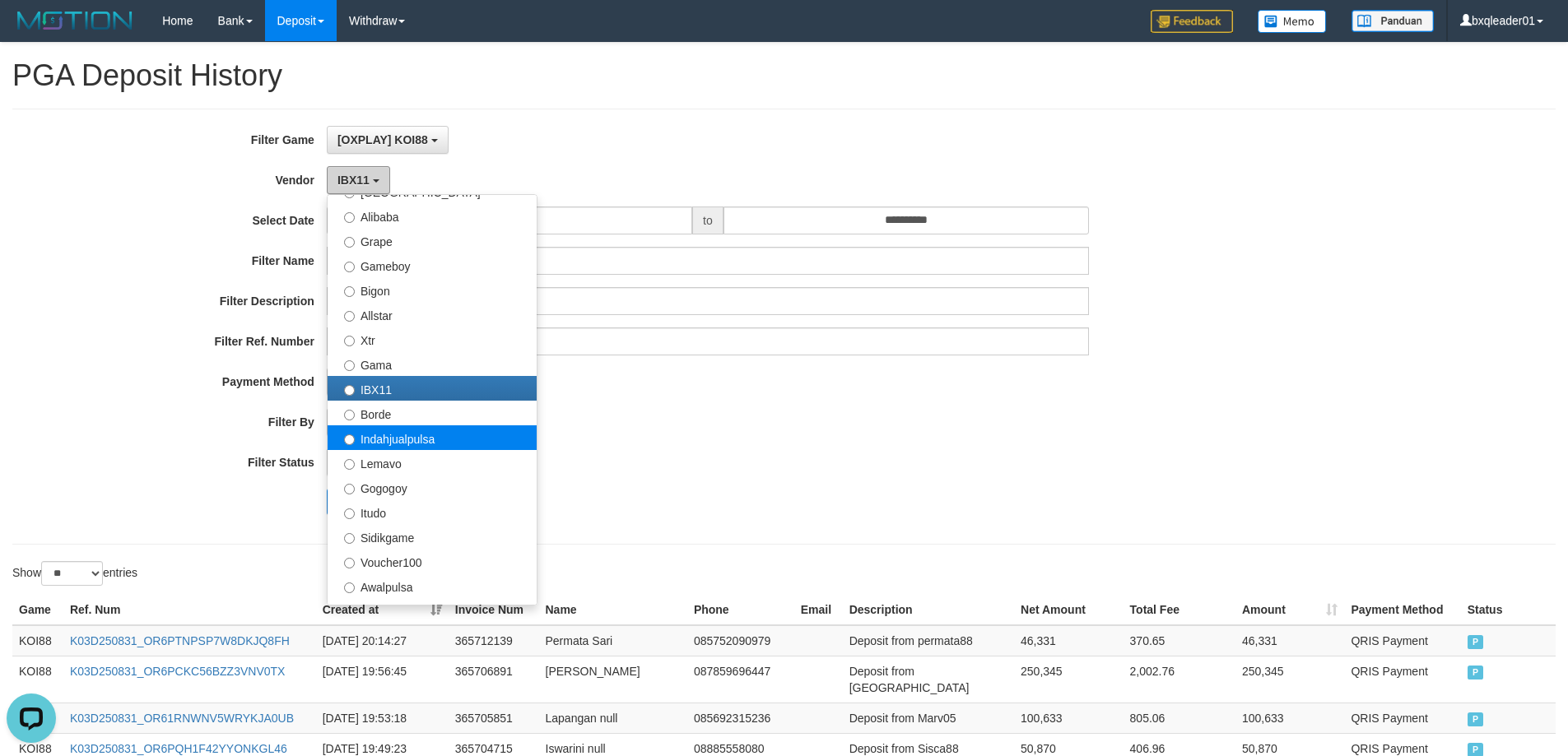
scroll to position [329, 0]
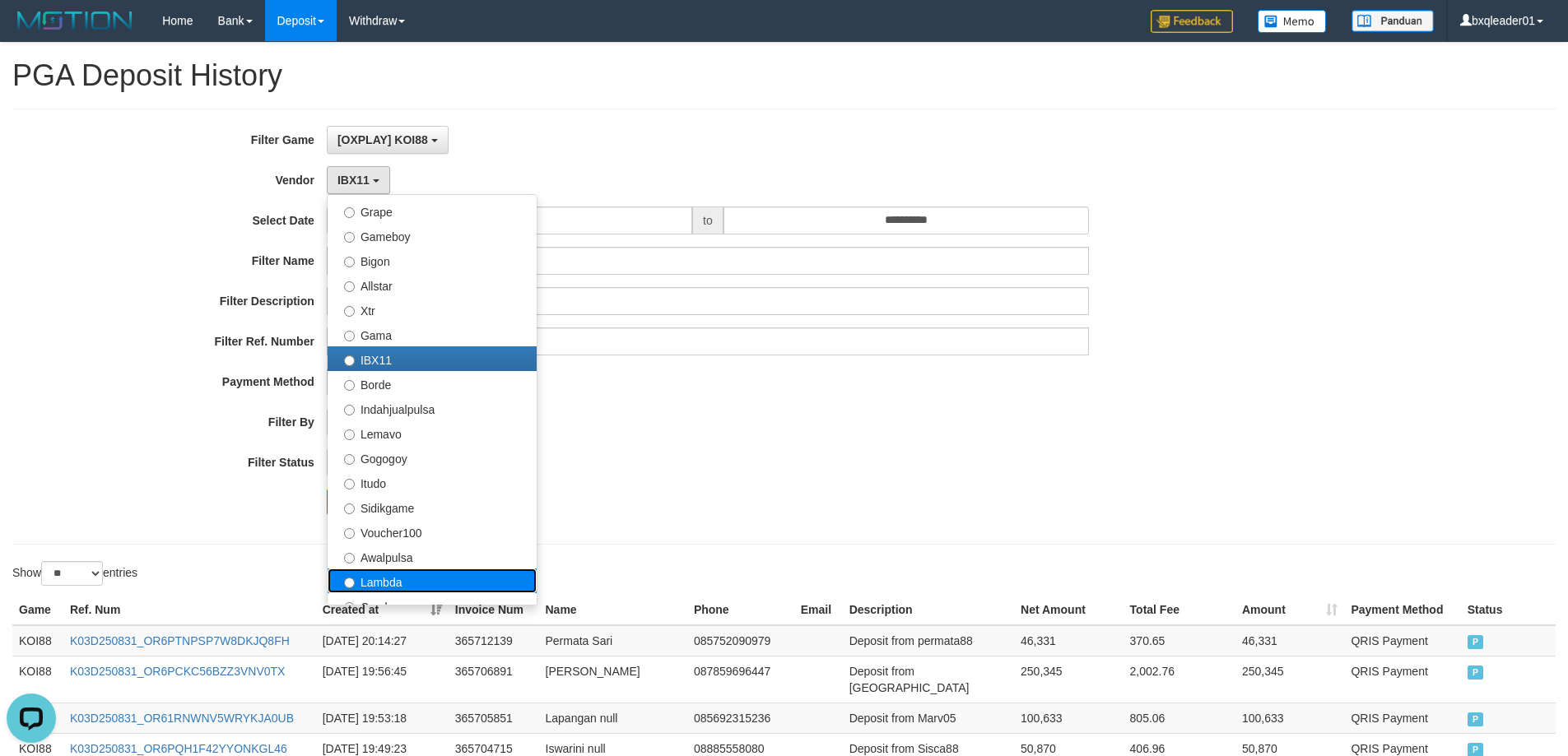
click at [409, 574] on label "Lambda" at bounding box center [432, 581] width 209 height 24
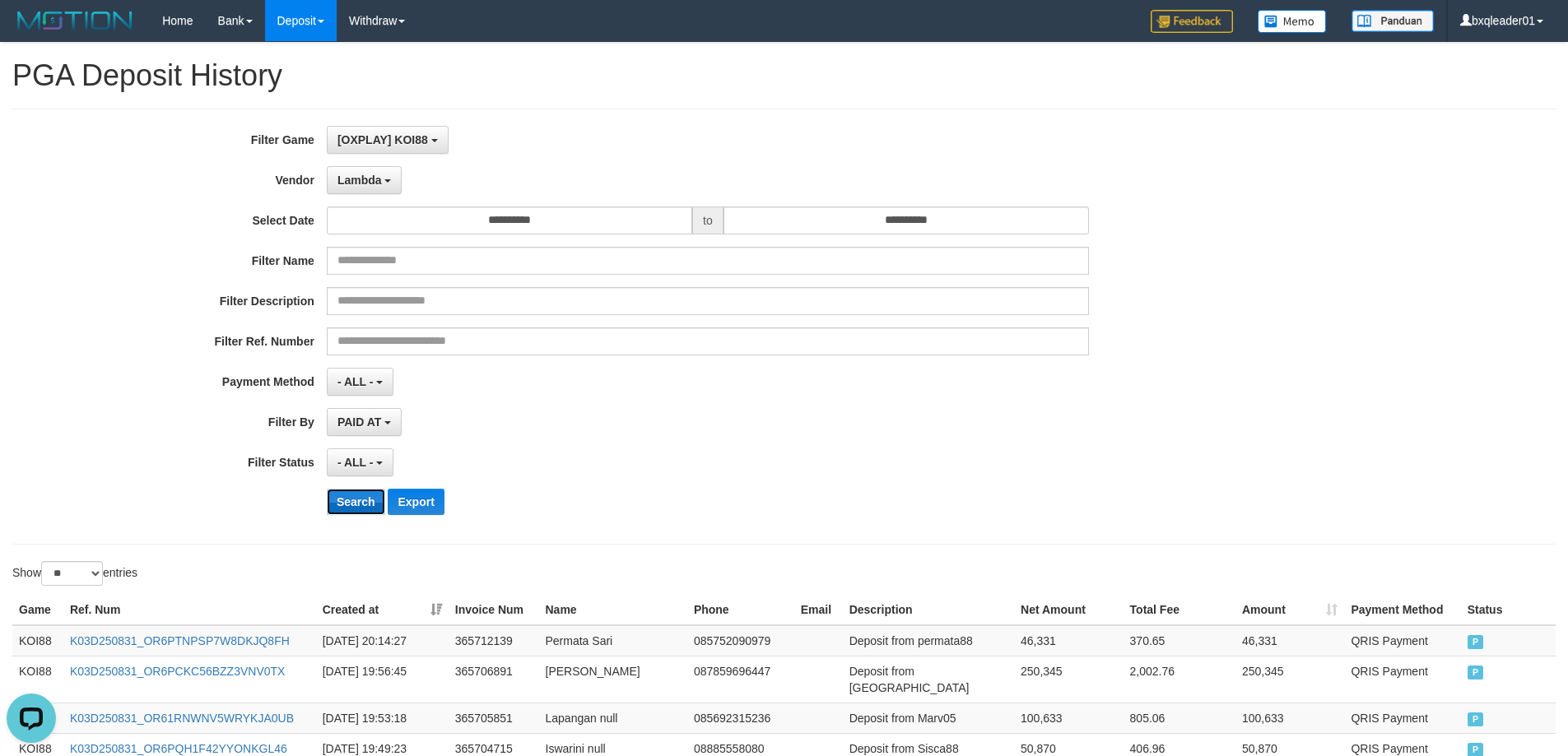
click at [362, 496] on button "Search" at bounding box center [355, 502] width 59 height 26
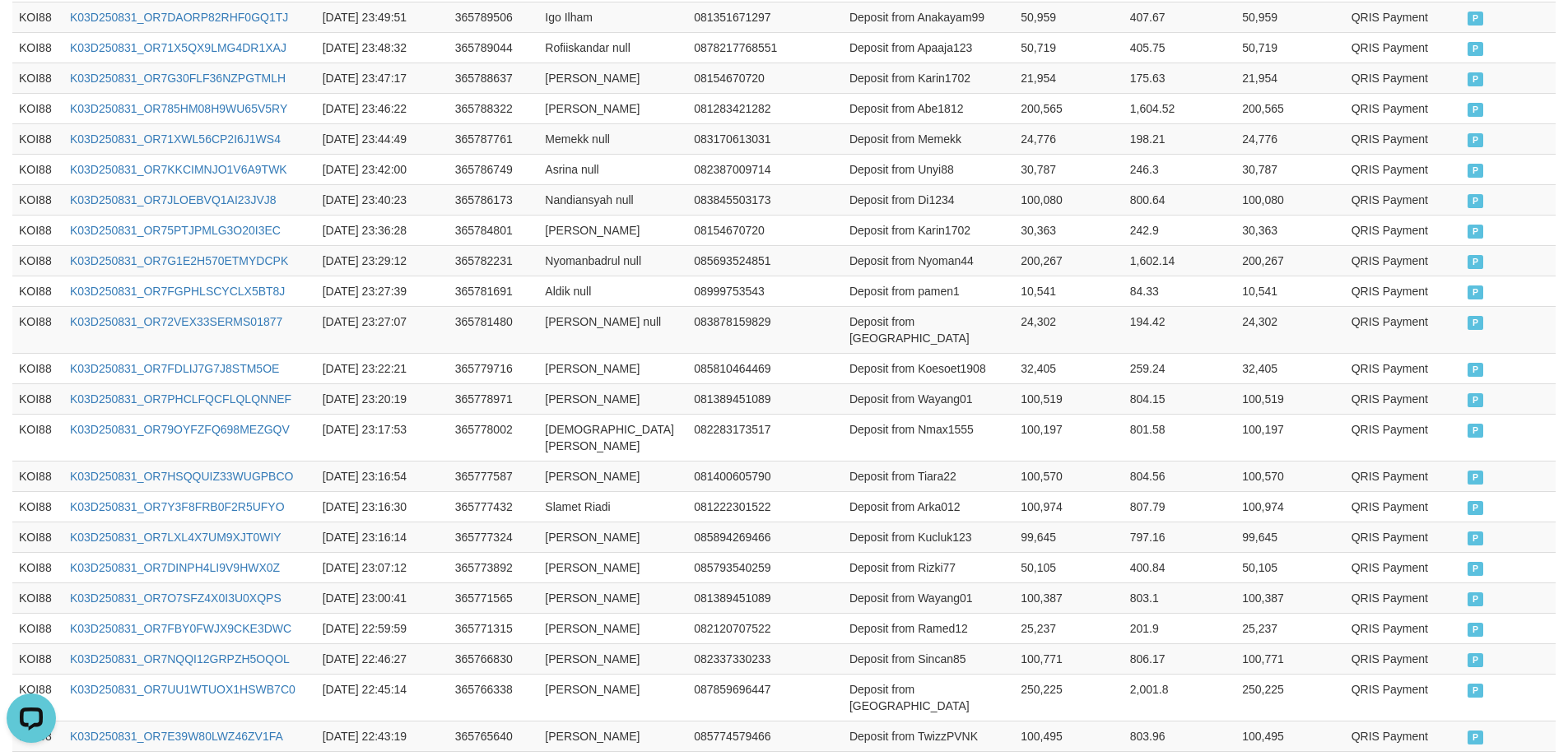
scroll to position [792, 0]
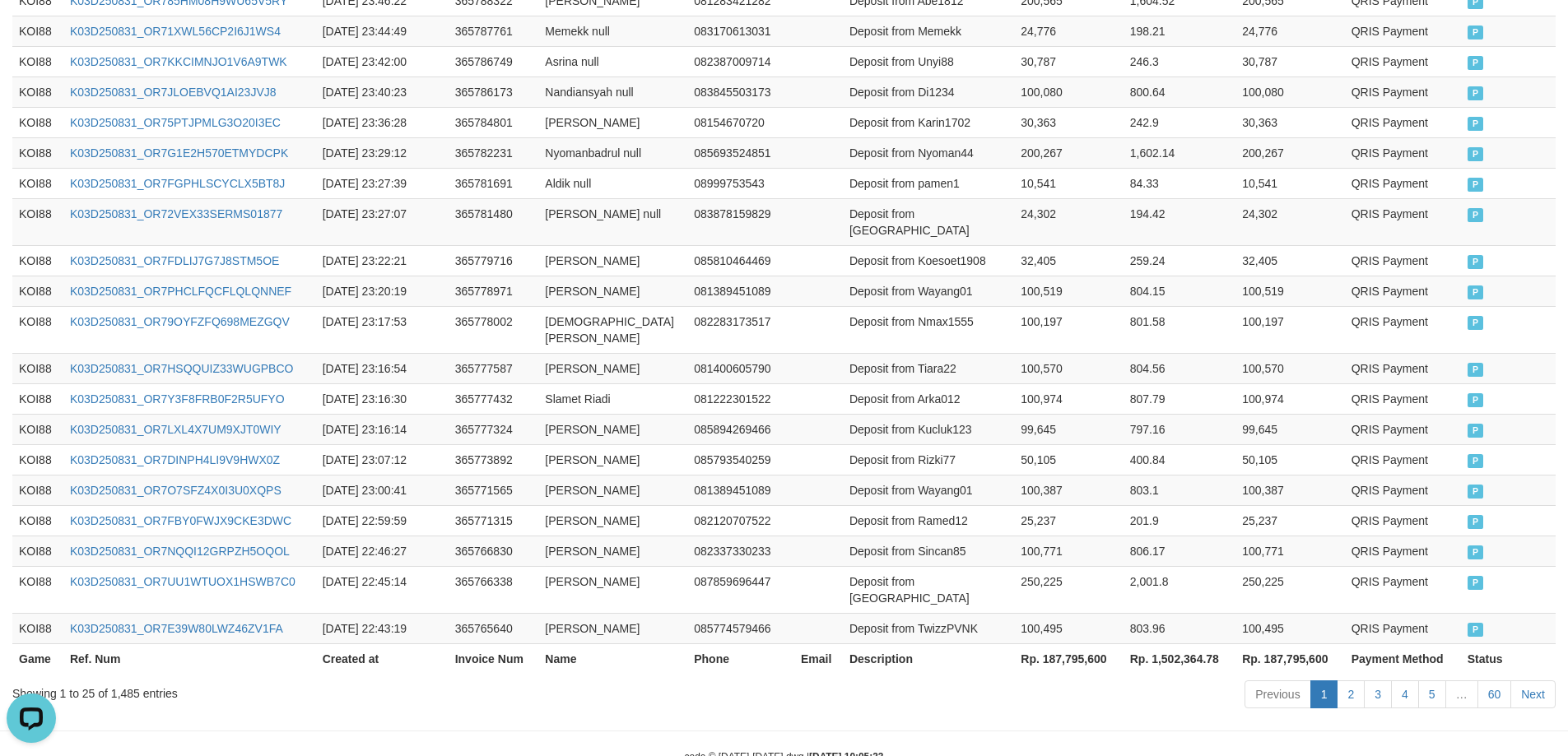
click at [1053, 643] on th "Rp. 187,795,600" at bounding box center [1068, 658] width 109 height 31
click at [1057, 643] on th "Rp. 187,795,600" at bounding box center [1068, 658] width 109 height 31
copy th "187,795,600"
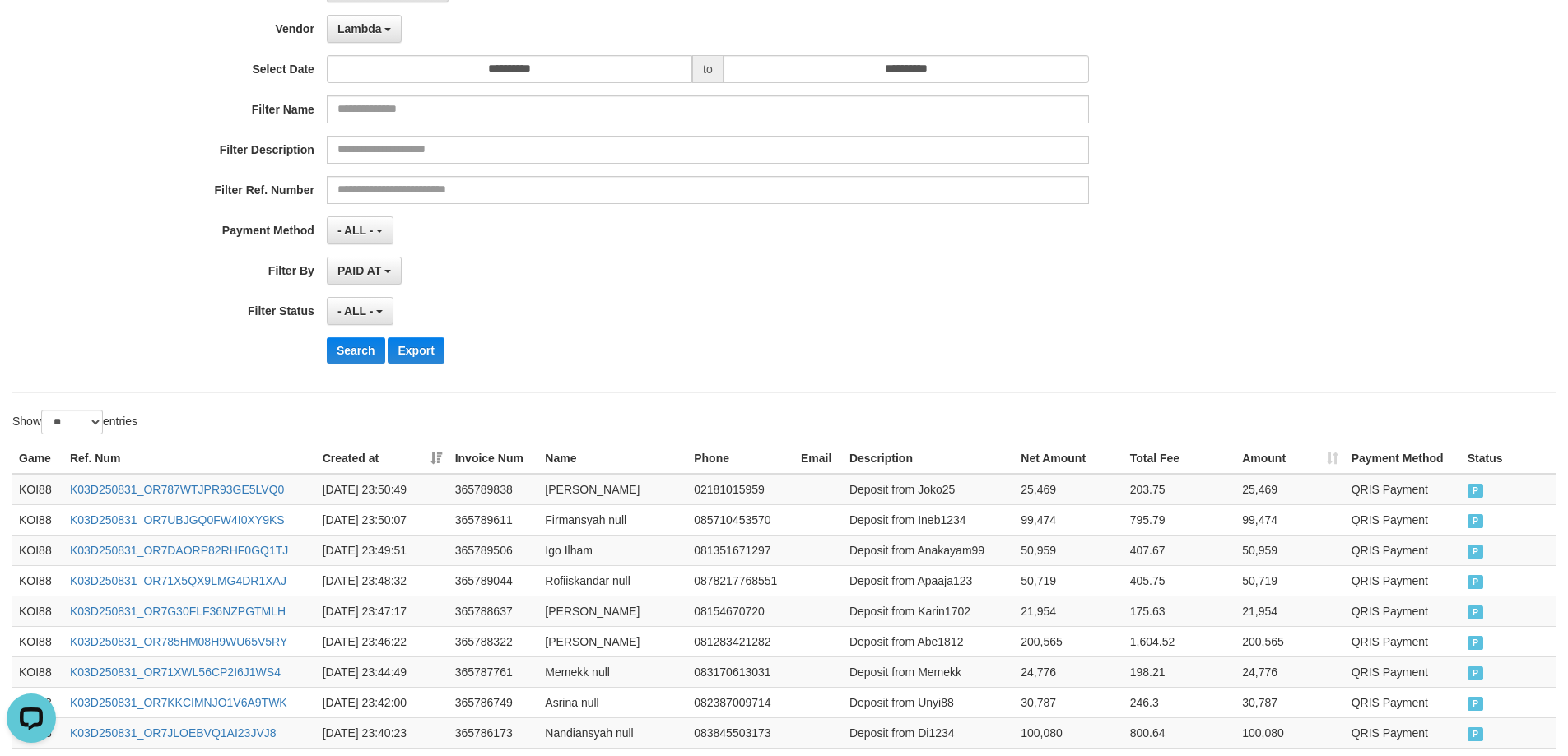
scroll to position [0, 0]
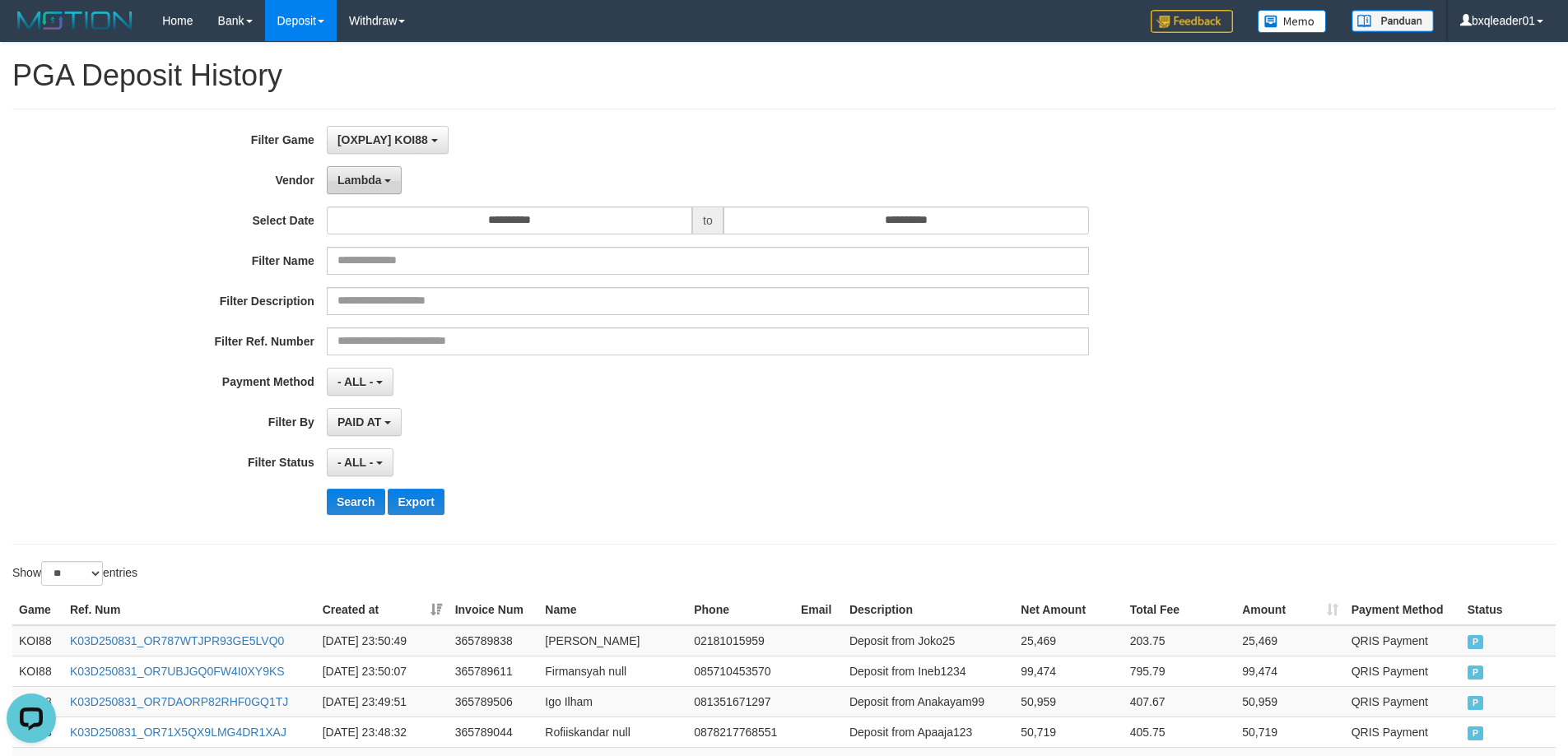
click at [381, 180] on span "Lambda" at bounding box center [360, 180] width 45 height 13
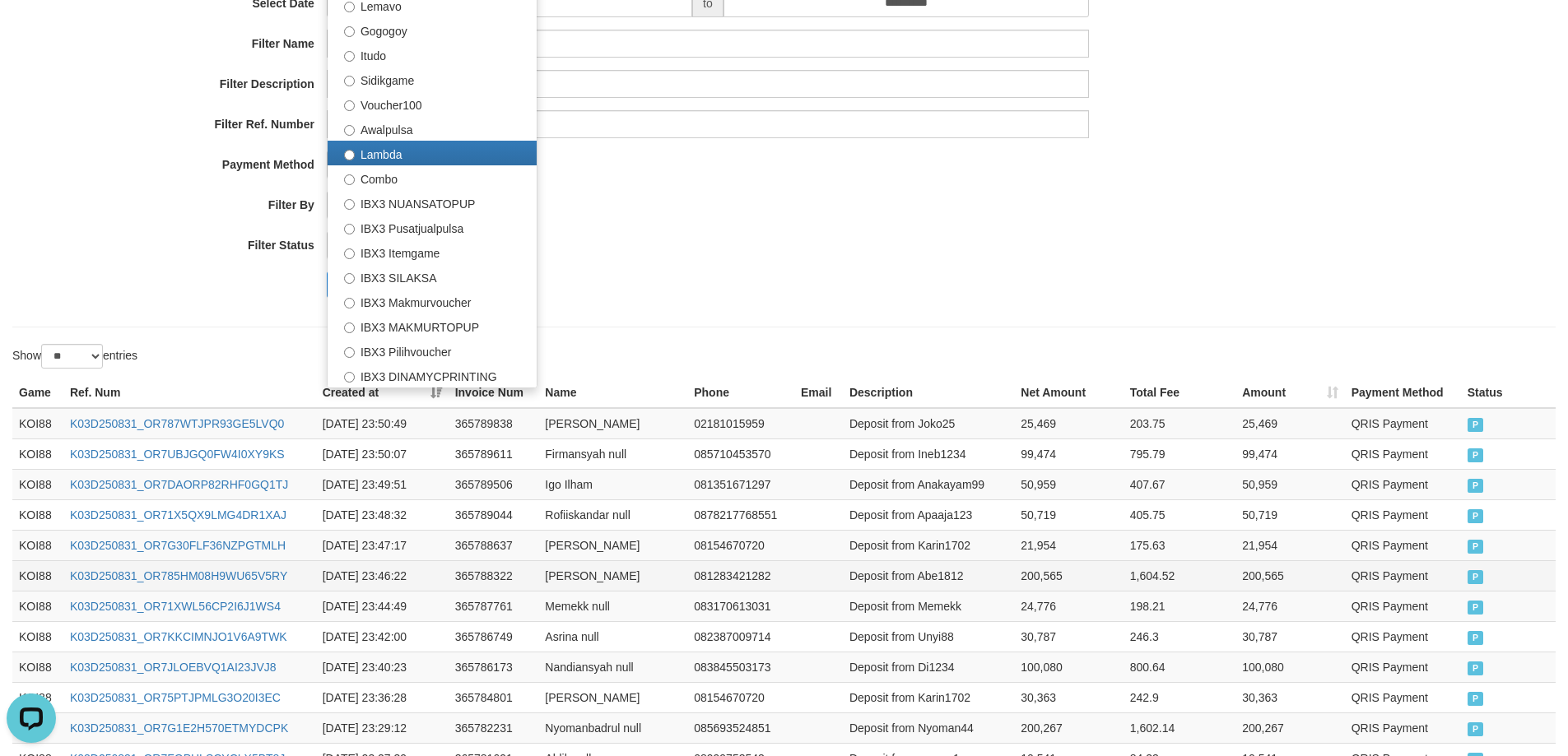
scroll to position [247, 0]
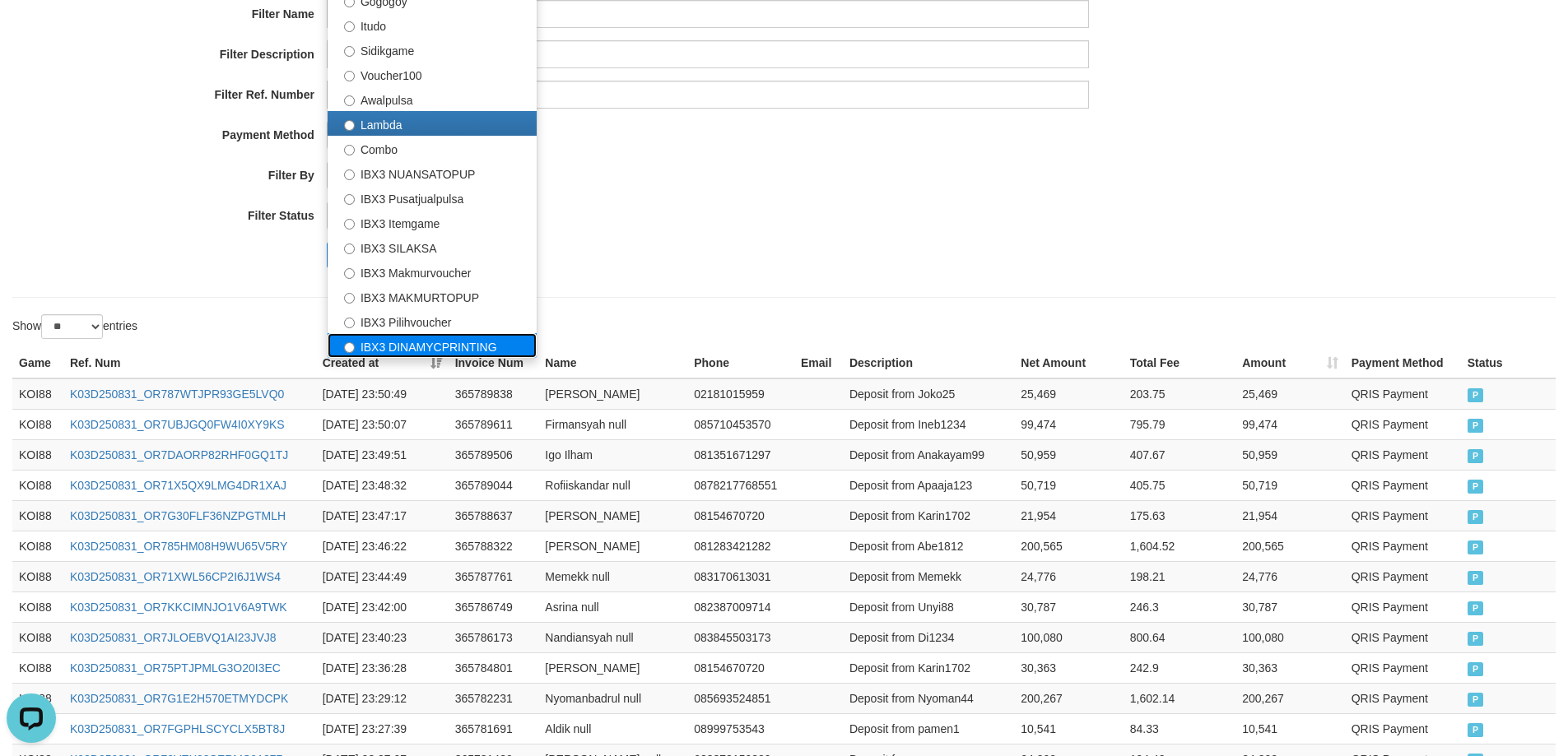
drag, startPoint x: 438, startPoint y: 348, endPoint x: 437, endPoint y: 337, distance: 11.0
click at [438, 347] on label "IBX3 DINAMYCPRINTING" at bounding box center [432, 346] width 209 height 24
select select "**********"
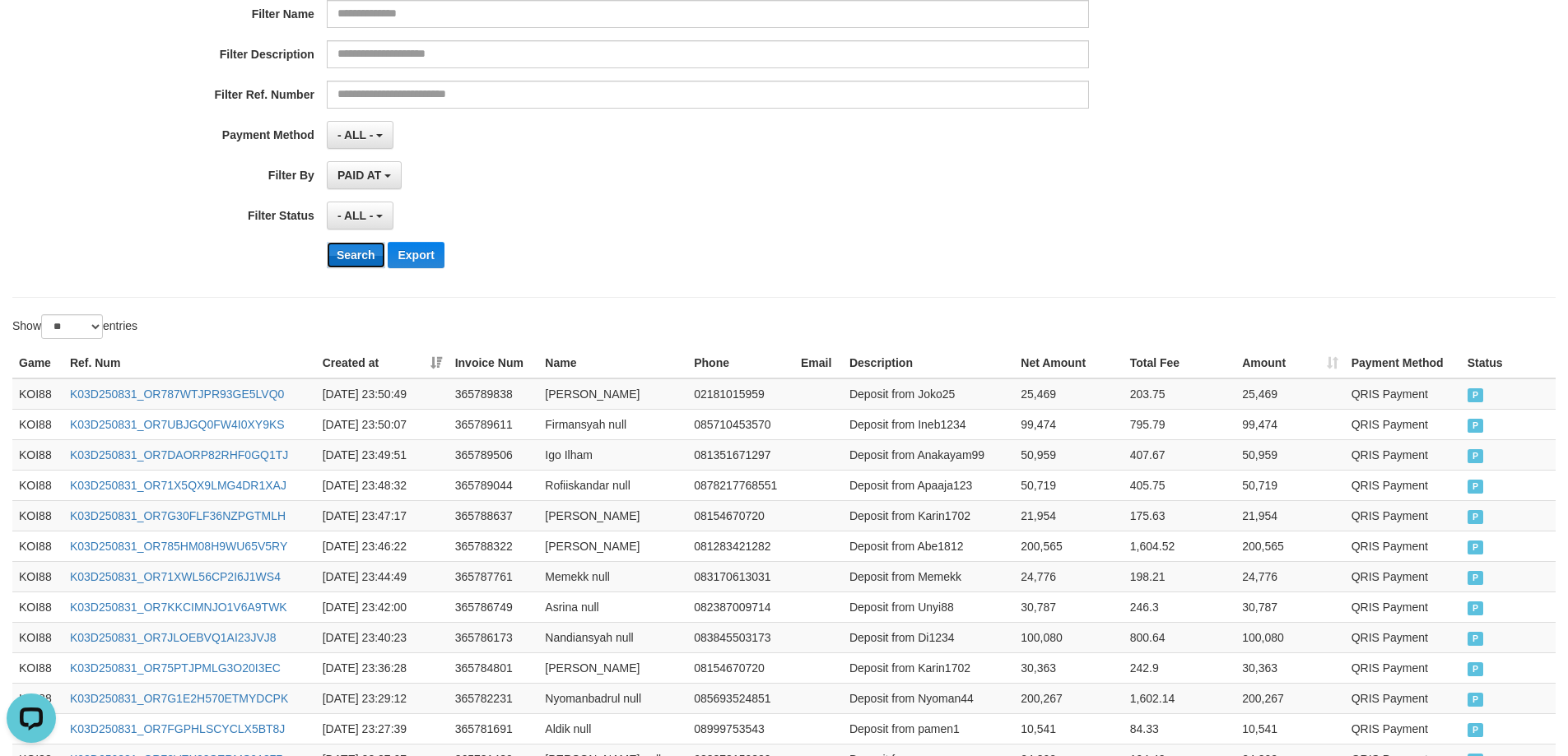
click at [345, 253] on button "Search" at bounding box center [355, 255] width 59 height 26
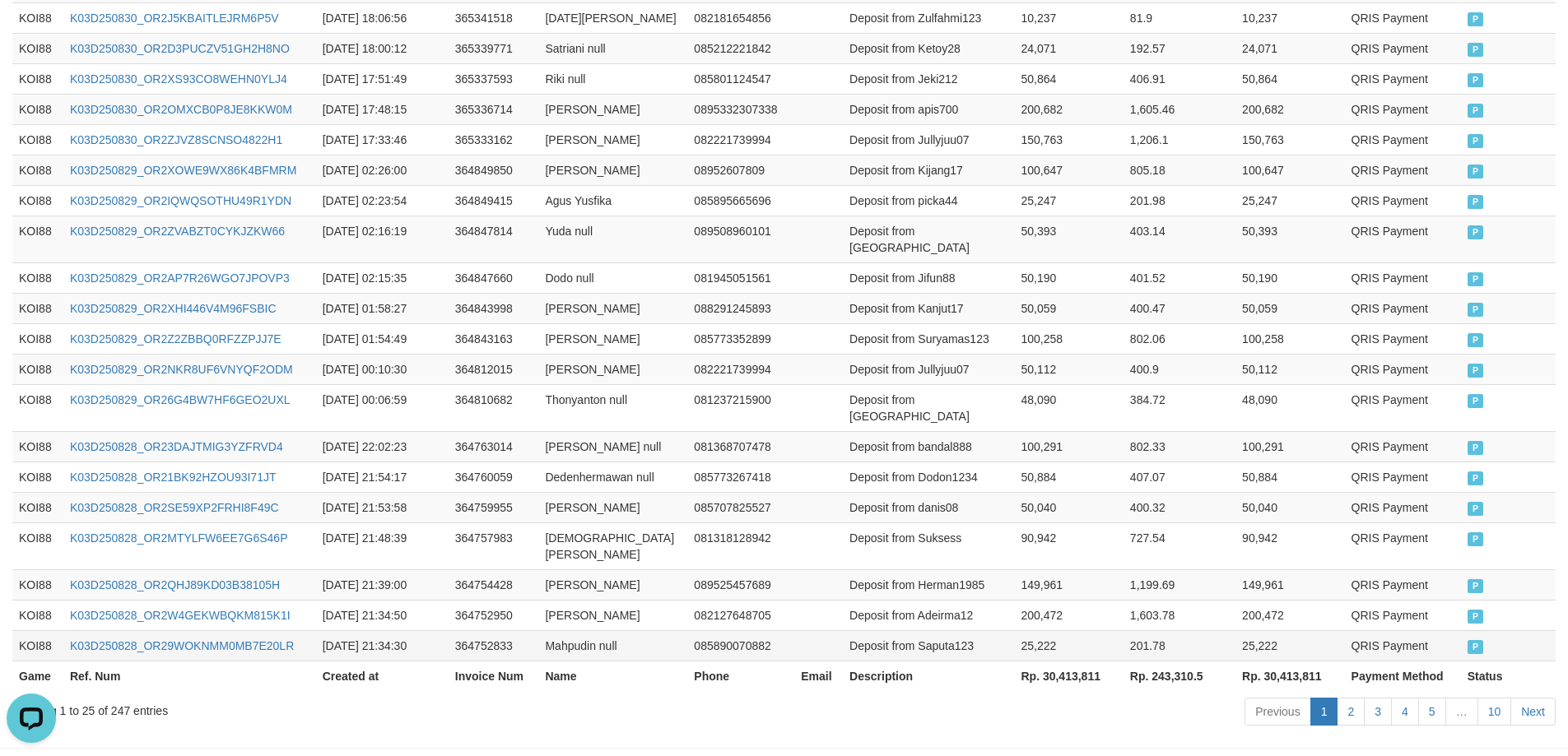
scroll to position [792, 0]
click at [1063, 660] on th "Rp. 30,413,811" at bounding box center [1068, 675] width 109 height 31
copy th "30,413,811"
